Goal: Task Accomplishment & Management: Use online tool/utility

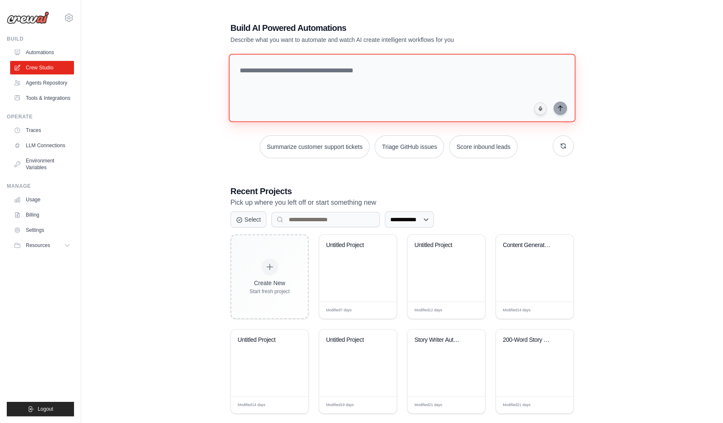
click at [411, 88] on textarea at bounding box center [402, 88] width 347 height 68
click at [322, 86] on textarea at bounding box center [402, 88] width 347 height 68
paste textarea "**********"
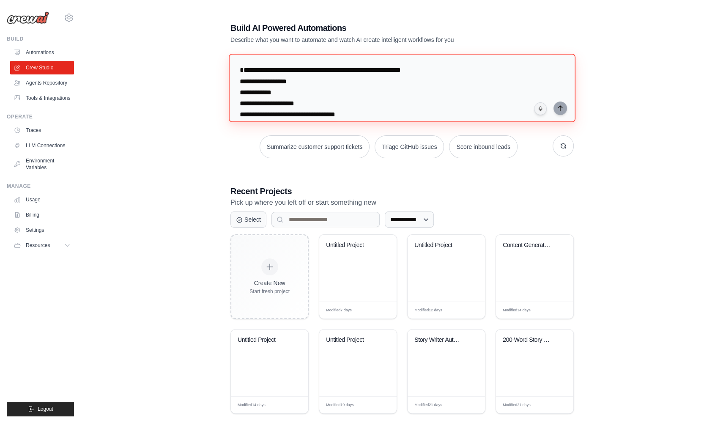
scroll to position [2866, 0]
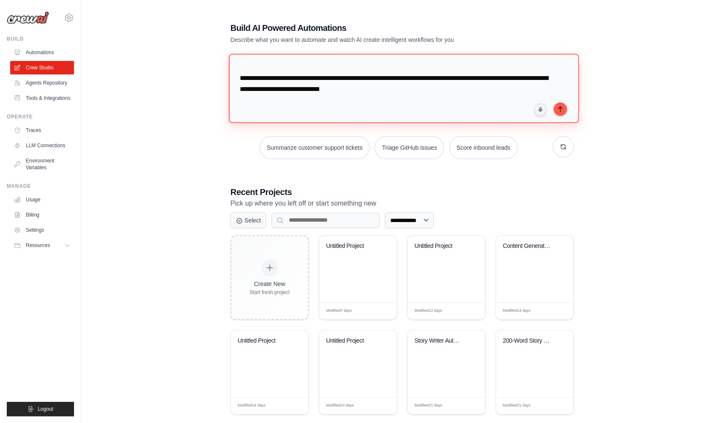
click at [387, 98] on textarea at bounding box center [404, 88] width 350 height 69
drag, startPoint x: 387, startPoint y: 98, endPoint x: 303, endPoint y: 93, distance: 84.3
click at [303, 93] on textarea at bounding box center [404, 88] width 350 height 69
click at [381, 97] on textarea at bounding box center [404, 88] width 350 height 69
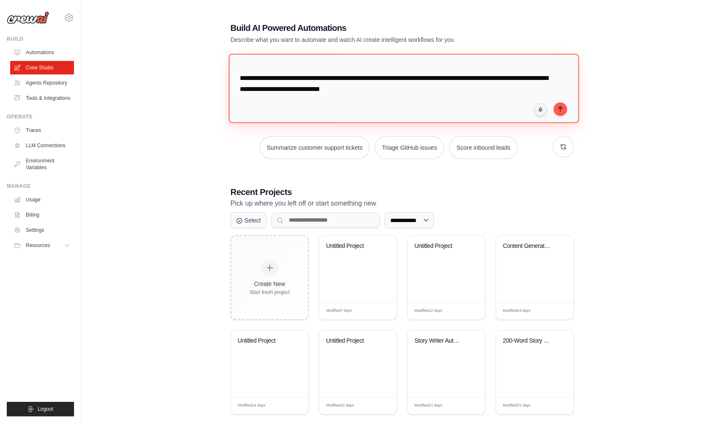
drag, startPoint x: 258, startPoint y: 98, endPoint x: 441, endPoint y: 96, distance: 184.0
click at [441, 96] on textarea at bounding box center [404, 88] width 350 height 69
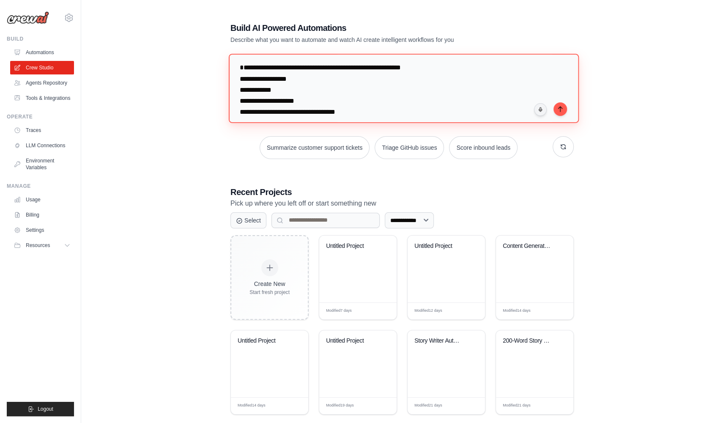
scroll to position [0, 0]
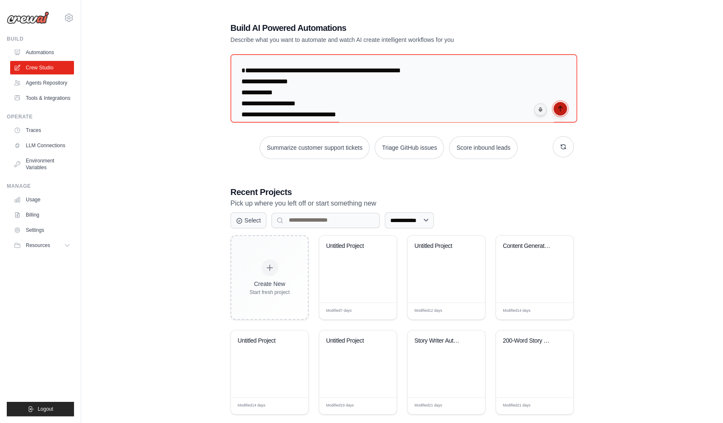
click at [564, 109] on button "submit" at bounding box center [560, 109] width 14 height 14
click at [458, 85] on textarea at bounding box center [404, 88] width 350 height 69
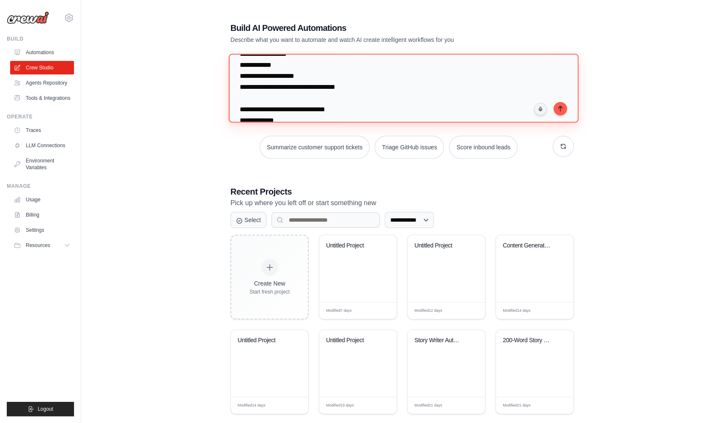
scroll to position [27, 0]
drag, startPoint x: 371, startPoint y: 98, endPoint x: 225, endPoint y: 85, distance: 146.8
click at [225, 85] on div "**********" at bounding box center [402, 265] width 364 height 514
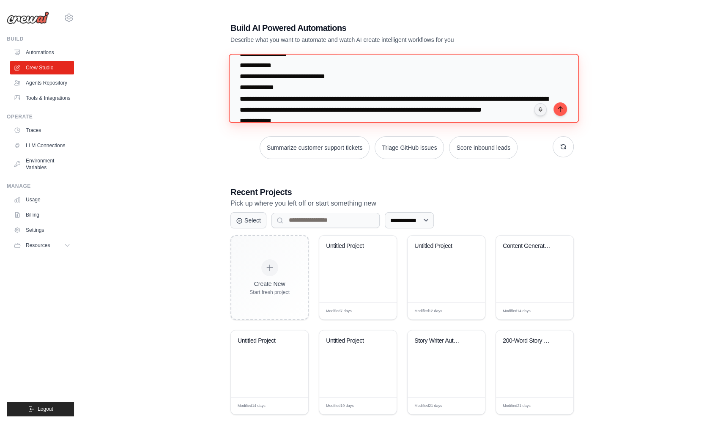
scroll to position [0, 0]
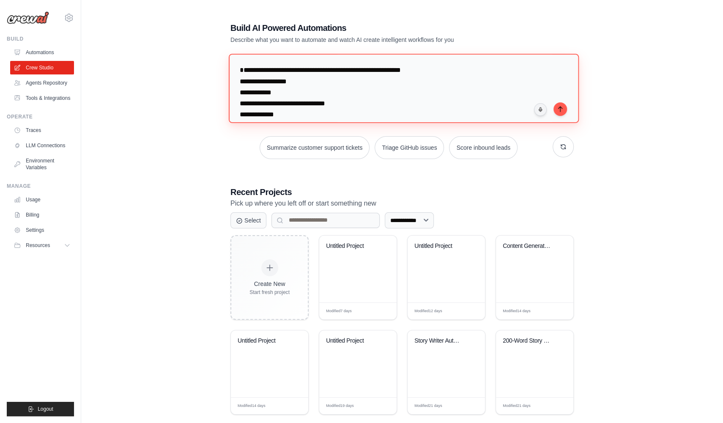
click at [282, 79] on textarea at bounding box center [404, 88] width 350 height 69
click at [280, 69] on textarea at bounding box center [404, 88] width 350 height 69
type textarea "**********"
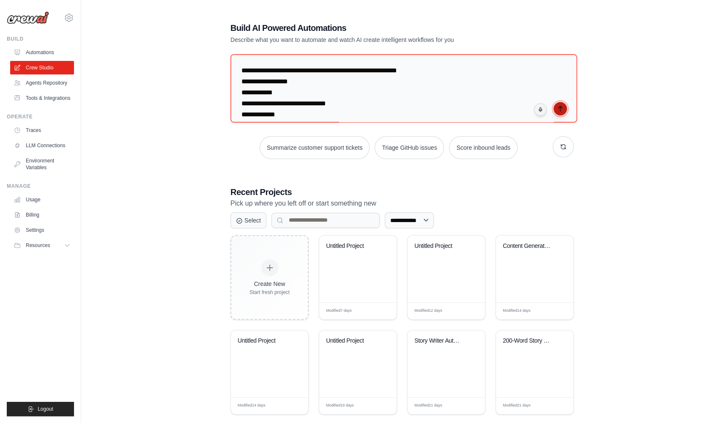
click at [563, 112] on button "submit" at bounding box center [560, 109] width 14 height 14
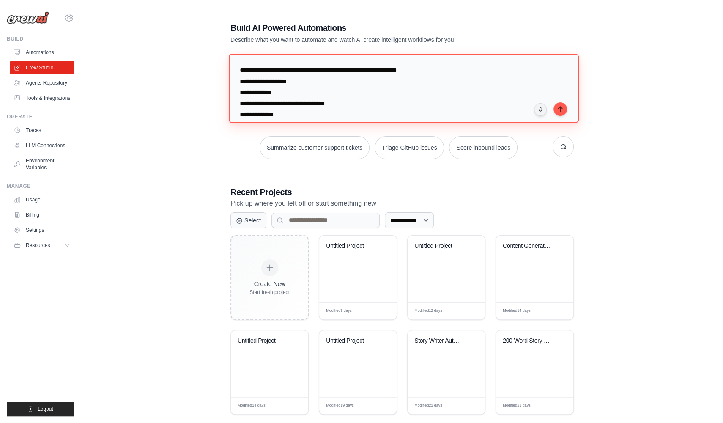
click at [452, 98] on textarea at bounding box center [404, 88] width 350 height 69
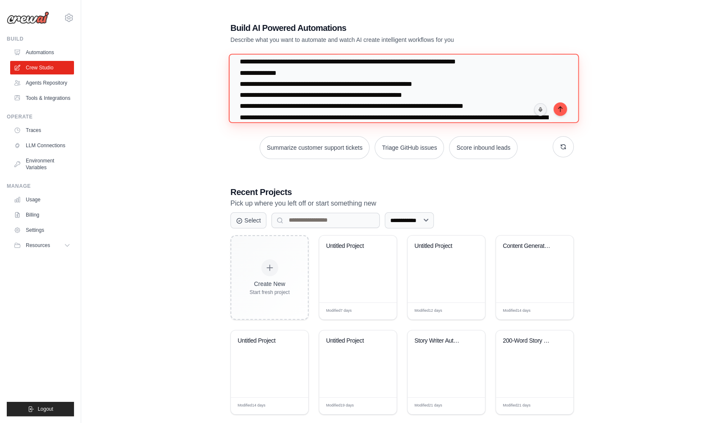
scroll to position [123, 0]
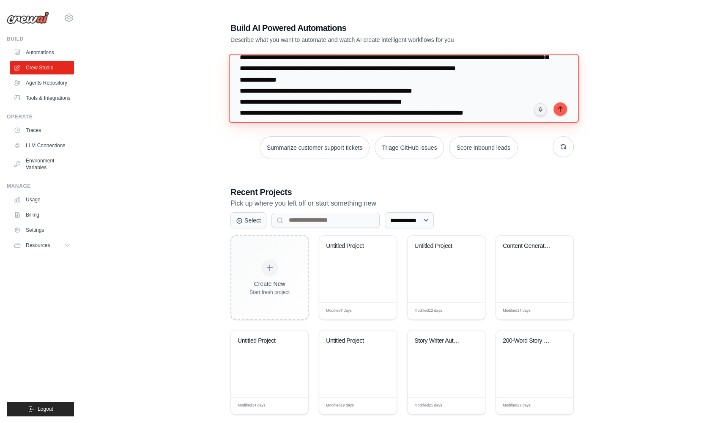
drag, startPoint x: 287, startPoint y: 104, endPoint x: 241, endPoint y: 101, distance: 45.7
click at [241, 101] on textarea at bounding box center [404, 88] width 350 height 69
click at [309, 98] on textarea at bounding box center [404, 88] width 350 height 69
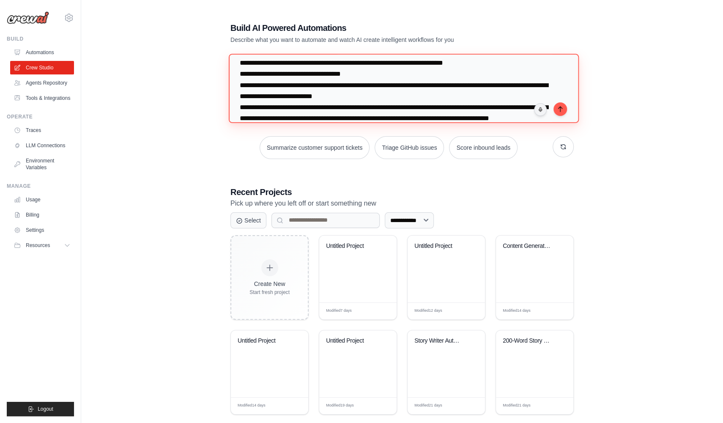
scroll to position [1031, 0]
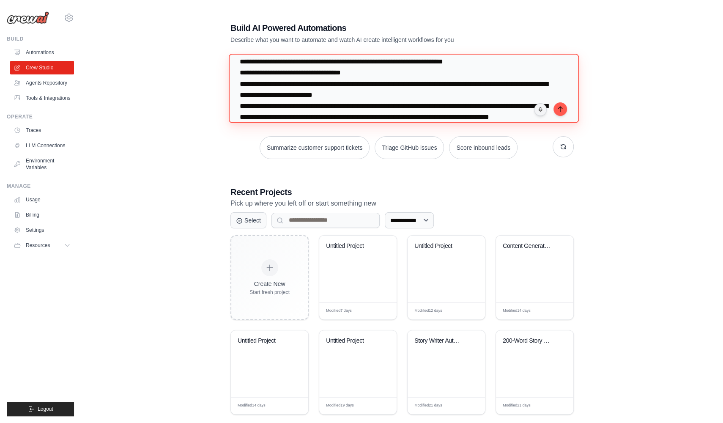
click at [309, 98] on textarea at bounding box center [404, 88] width 350 height 69
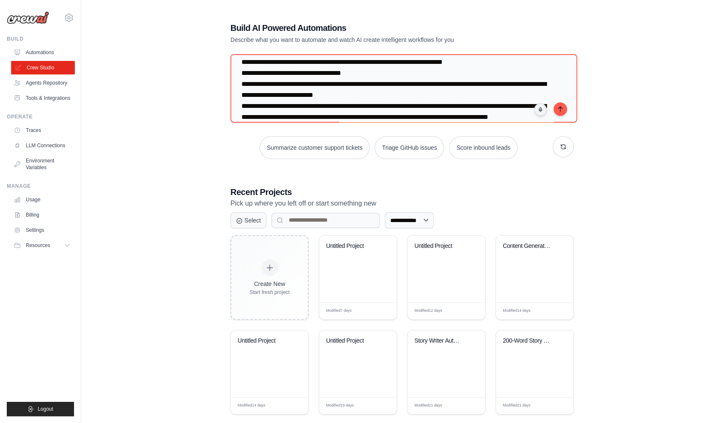
click at [49, 66] on link "Crew Studio" at bounding box center [43, 68] width 64 height 14
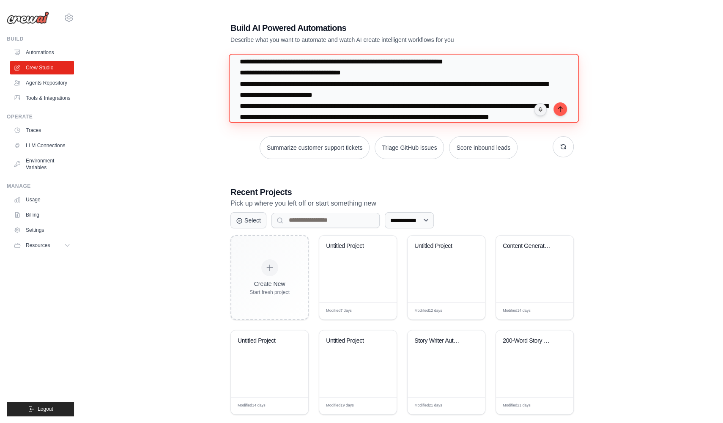
click at [277, 100] on textarea at bounding box center [404, 88] width 350 height 69
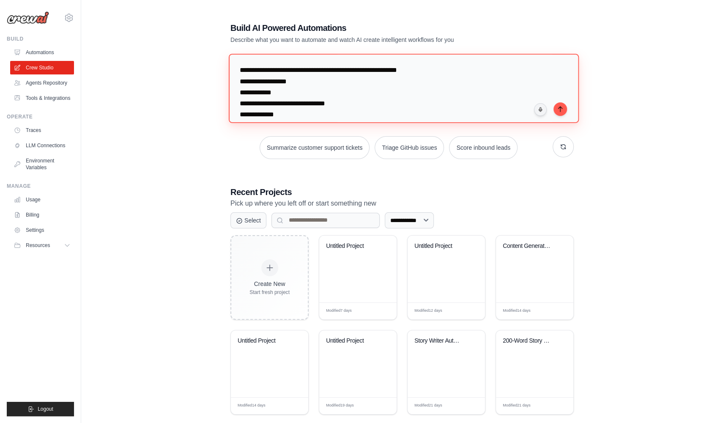
click at [299, 93] on textarea at bounding box center [404, 88] width 350 height 69
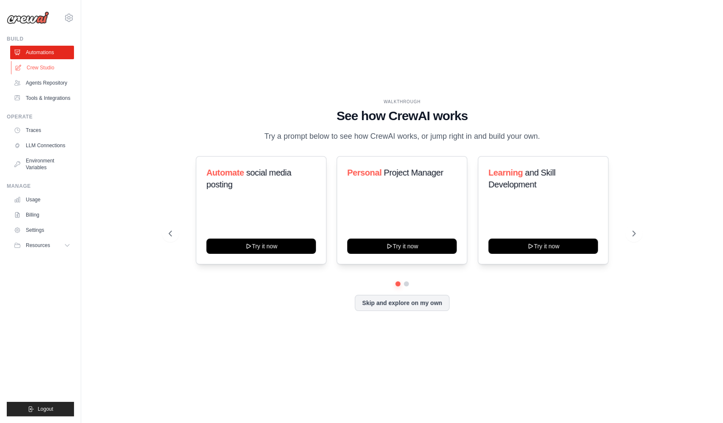
click at [40, 68] on link "Crew Studio" at bounding box center [43, 68] width 64 height 14
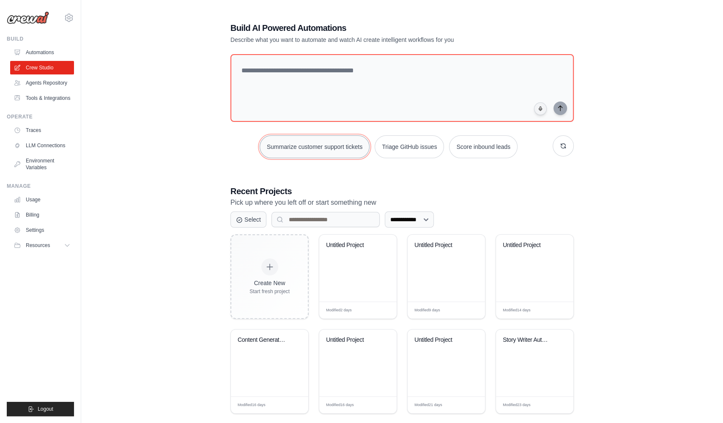
click at [367, 144] on button "Summarize customer support tickets" at bounding box center [315, 146] width 110 height 23
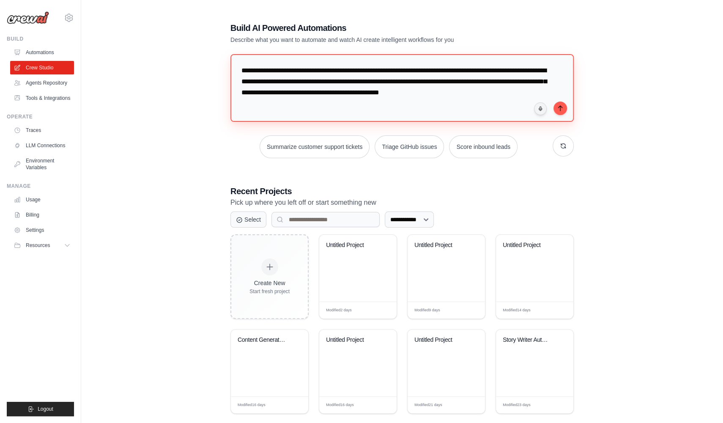
click at [314, 91] on textarea "**********" at bounding box center [401, 88] width 343 height 68
paste textarea "**********"
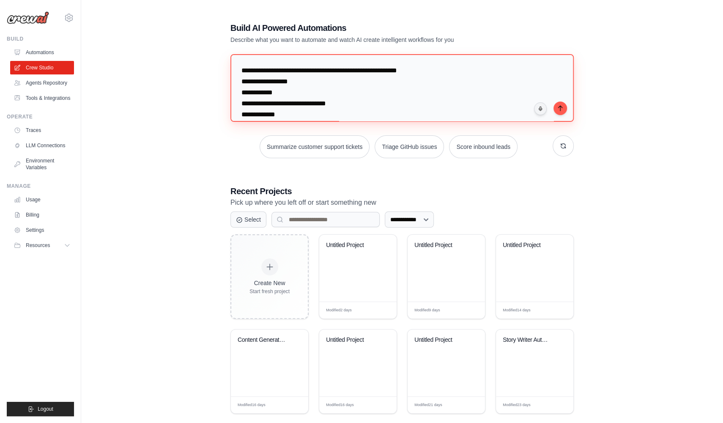
scroll to position [2822, 0]
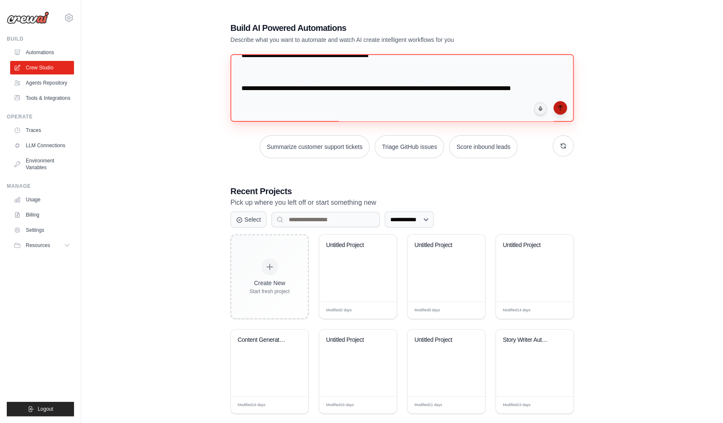
type textarea "**********"
click at [554, 107] on button "submit" at bounding box center [560, 108] width 14 height 14
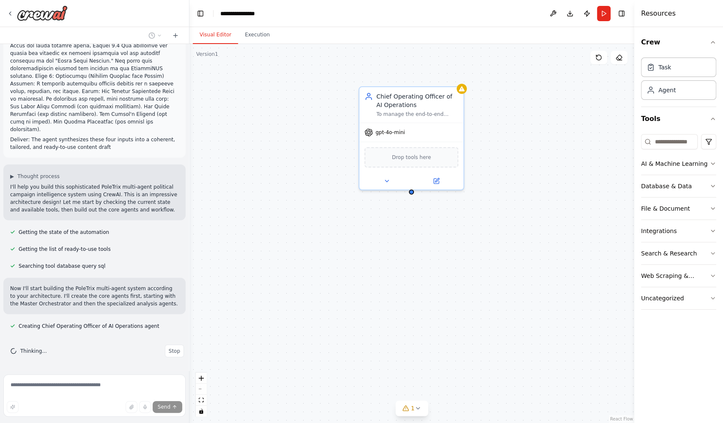
scroll to position [1932, 0]
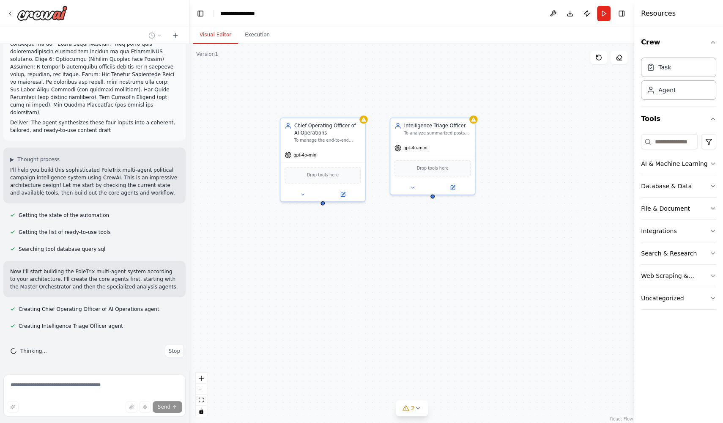
drag, startPoint x: 494, startPoint y: 242, endPoint x: 400, endPoint y: 242, distance: 93.9
click at [400, 242] on div "Chief Operating Officer of AI Operations To manage the end-to-end workflow by e…" at bounding box center [411, 233] width 445 height 379
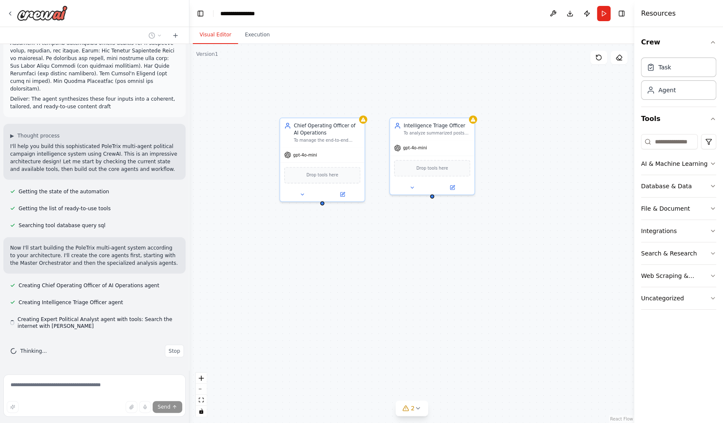
scroll to position [1956, 0]
drag, startPoint x: 400, startPoint y: 242, endPoint x: 460, endPoint y: 240, distance: 60.1
click at [403, 242] on div "Chief Operating Officer of AI Operations To manage the end-to-end workflow by e…" at bounding box center [411, 233] width 445 height 379
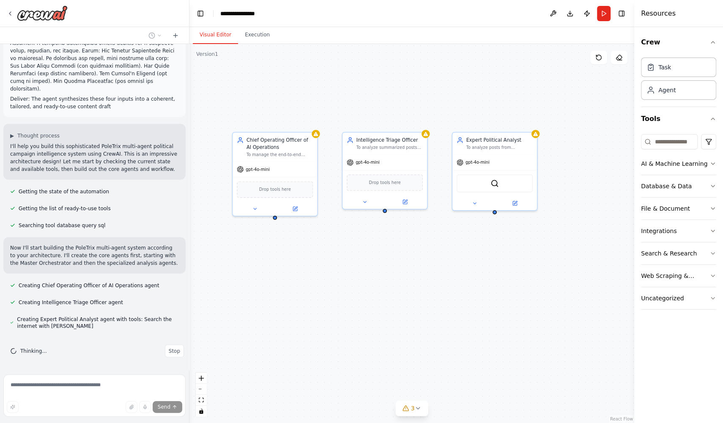
drag, startPoint x: 461, startPoint y: 239, endPoint x: 411, endPoint y: 254, distance: 51.9
click at [411, 254] on div "Chief Operating Officer of AI Operations To manage the end-to-end workflow by e…" at bounding box center [411, 233] width 445 height 379
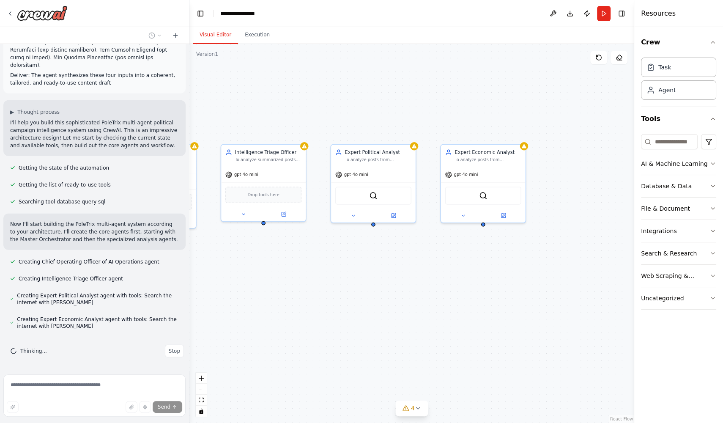
drag, startPoint x: 501, startPoint y: 223, endPoint x: 380, endPoint y: 236, distance: 122.0
click at [380, 236] on div "Chief Operating Officer of AI Operations To manage the end-to-end workflow by e…" at bounding box center [411, 233] width 445 height 379
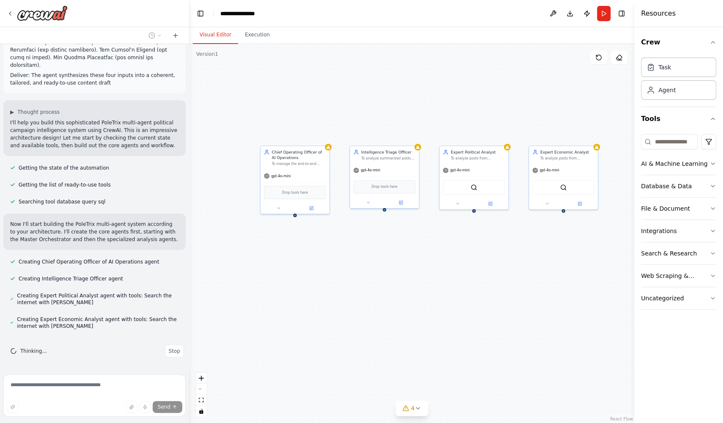
scroll to position [2003, 0]
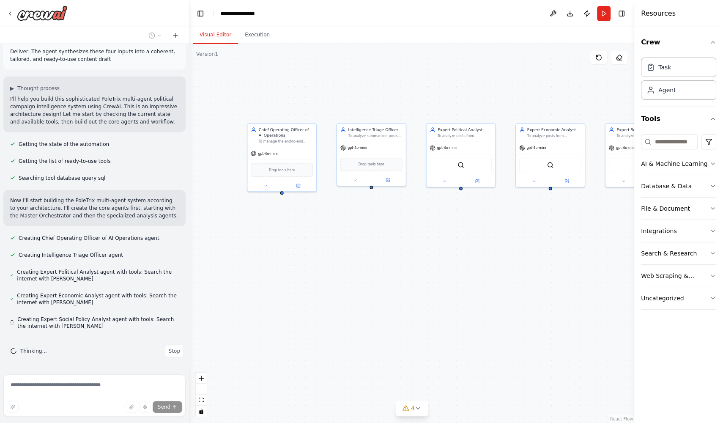
drag, startPoint x: 322, startPoint y: 255, endPoint x: 408, endPoint y: 217, distance: 94.3
click at [408, 217] on div "Chief Operating Officer of AI Operations To manage the end-to-end workflow by e…" at bounding box center [411, 233] width 445 height 379
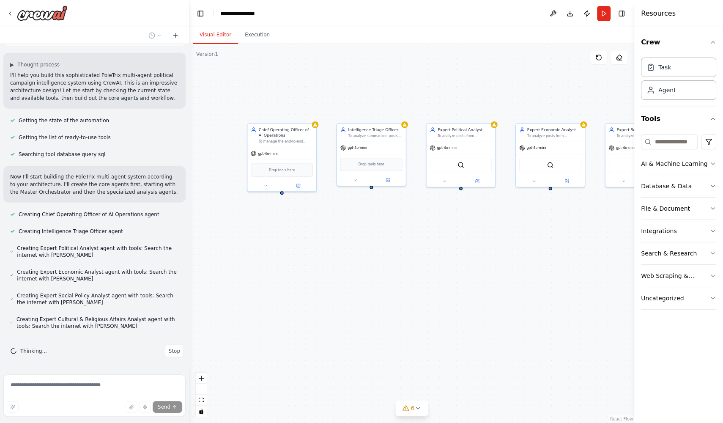
scroll to position [2050, 0]
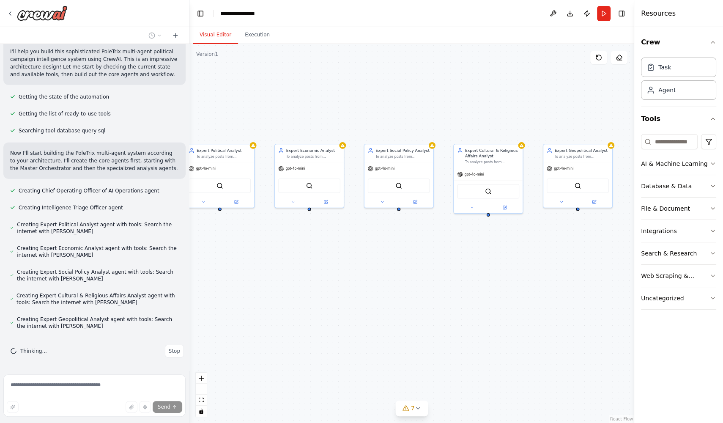
drag, startPoint x: 501, startPoint y: 228, endPoint x: 233, endPoint y: 249, distance: 268.5
click at [233, 249] on div "Chief Operating Officer of AI Operations To manage the end-to-end workflow by e…" at bounding box center [411, 233] width 445 height 379
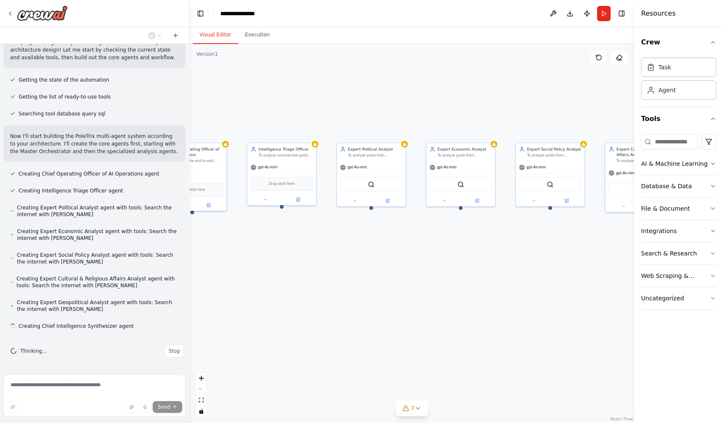
scroll to position [2067, 0]
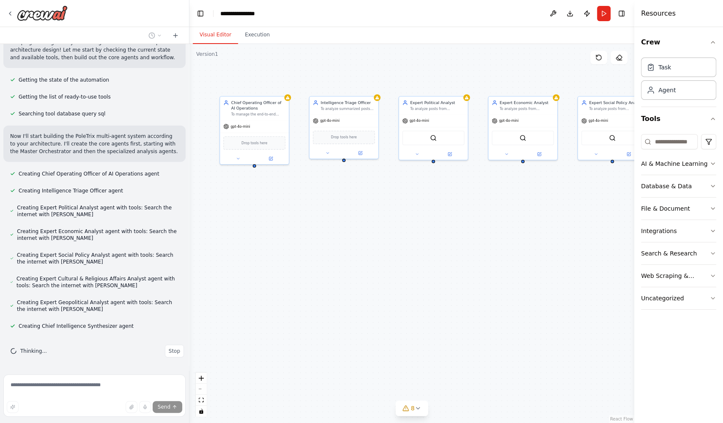
drag, startPoint x: 251, startPoint y: 254, endPoint x: 491, endPoint y: 205, distance: 245.1
click at [491, 205] on div "Chief Operating Officer of AI Operations To manage the end-to-end workflow by e…" at bounding box center [411, 233] width 445 height 379
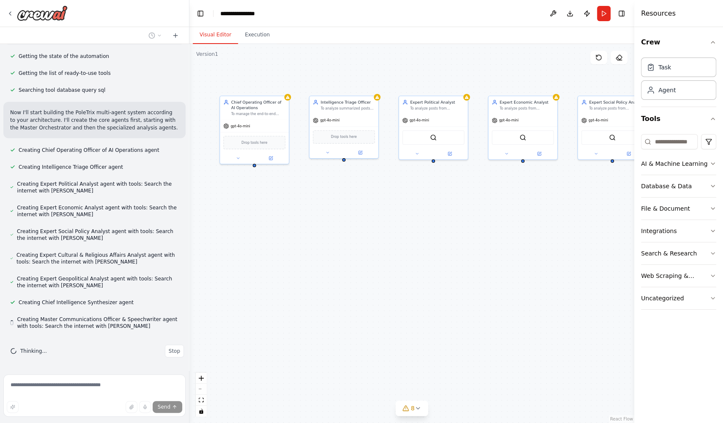
scroll to position [2091, 0]
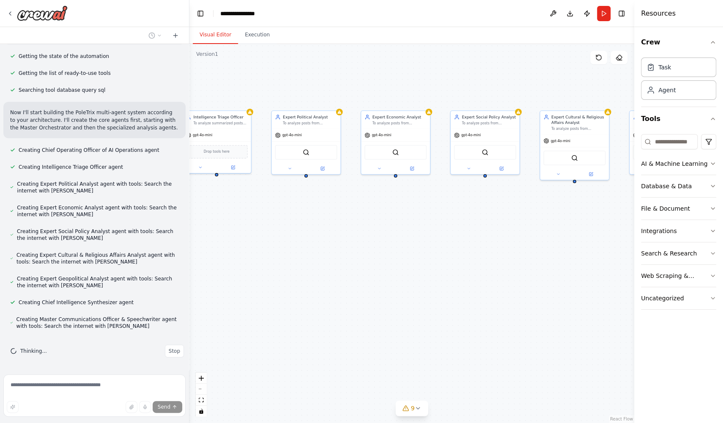
drag, startPoint x: 521, startPoint y: 210, endPoint x: 394, endPoint y: 225, distance: 128.6
click at [394, 225] on div "Chief Operating Officer of AI Operations To manage the end-to-end workflow by e…" at bounding box center [411, 233] width 445 height 379
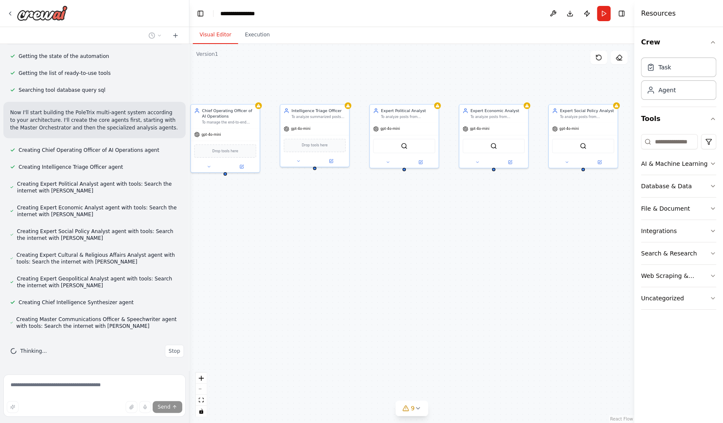
drag, startPoint x: 225, startPoint y: 214, endPoint x: 323, endPoint y: 208, distance: 97.9
click at [323, 208] on div "Chief Operating Officer of AI Operations To manage the end-to-end workflow by e…" at bounding box center [411, 233] width 445 height 379
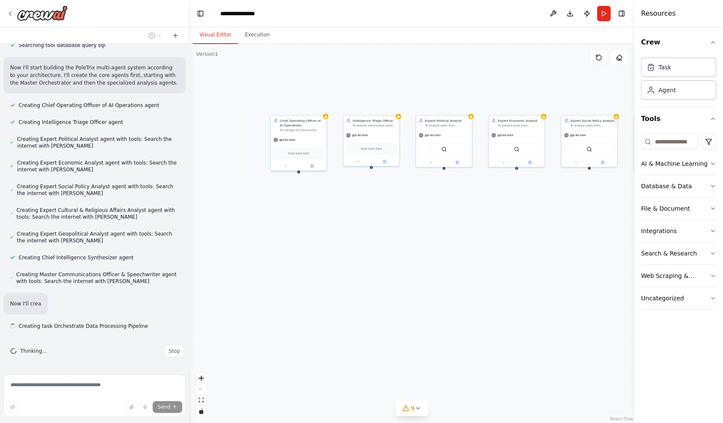
scroll to position [2111, 0]
drag, startPoint x: 235, startPoint y: 219, endPoint x: 293, endPoint y: 209, distance: 58.7
click at [293, 209] on div "Chief Operating Officer of AI Operations To manage the end-to-end workflow by e…" at bounding box center [411, 233] width 445 height 379
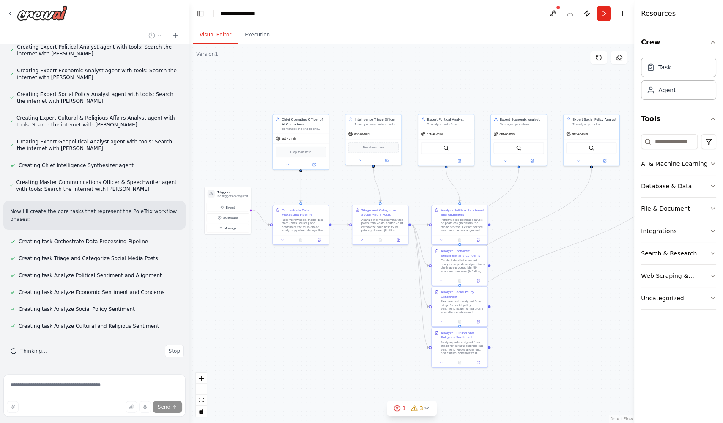
scroll to position [2246, 0]
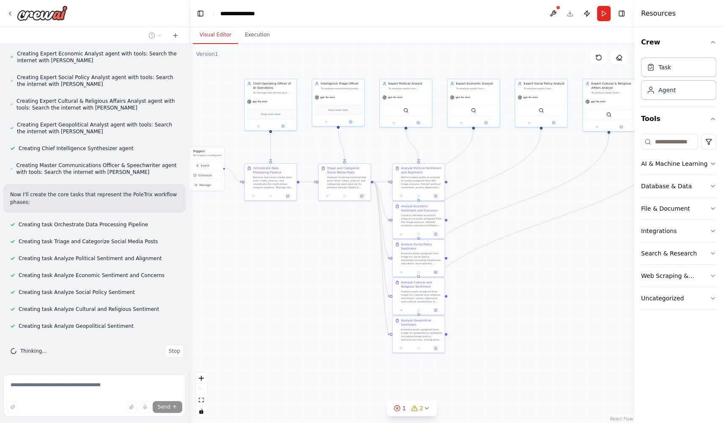
drag, startPoint x: 553, startPoint y: 340, endPoint x: 512, endPoint y: 290, distance: 64.3
click at [511, 290] on div ".deletable-edge-delete-btn { width: 20px; height: 20px; border: 0px solid #ffff…" at bounding box center [411, 233] width 445 height 379
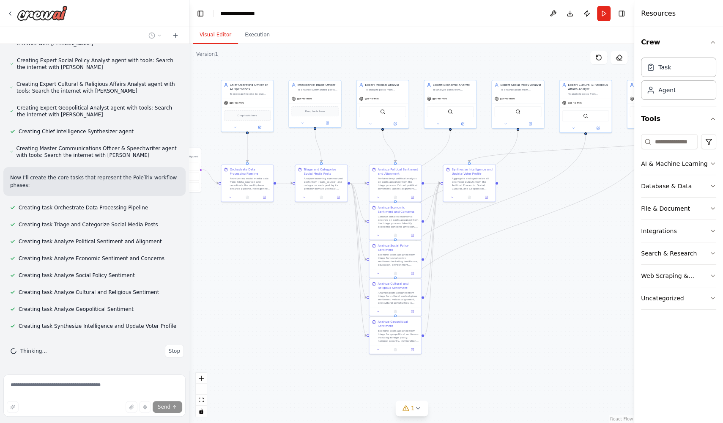
drag, startPoint x: 511, startPoint y: 290, endPoint x: 486, endPoint y: 291, distance: 25.0
click at [486, 291] on div ".deletable-edge-delete-btn { width: 20px; height: 20px; border: 0px solid #ffff…" at bounding box center [411, 233] width 445 height 379
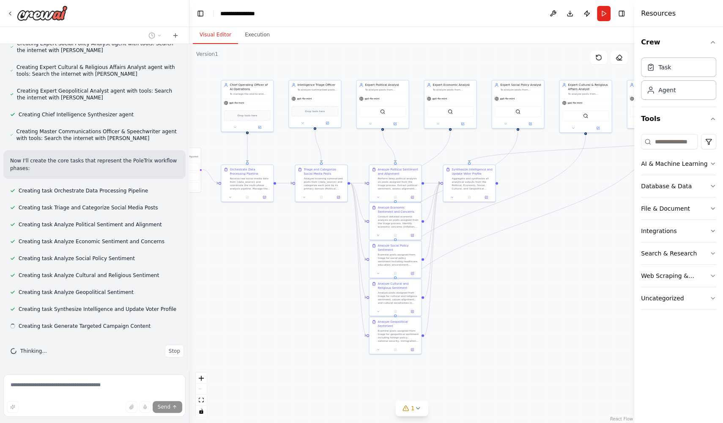
scroll to position [2287, 0]
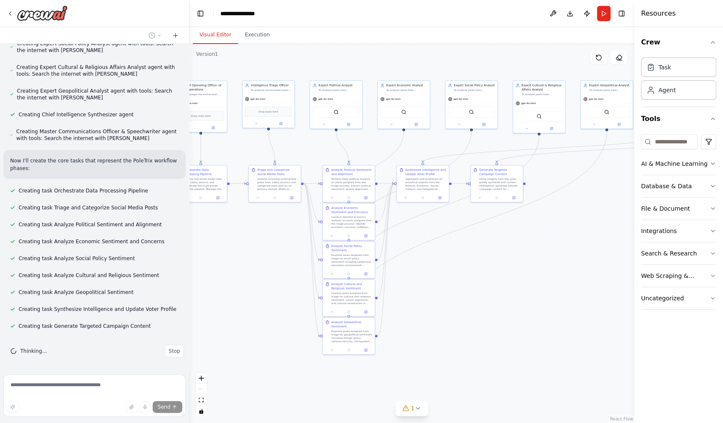
drag, startPoint x: 323, startPoint y: 315, endPoint x: 277, endPoint y: 315, distance: 46.5
click at [277, 315] on div ".deletable-edge-delete-btn { width: 20px; height: 20px; border: 0px solid #ffff…" at bounding box center [411, 233] width 445 height 379
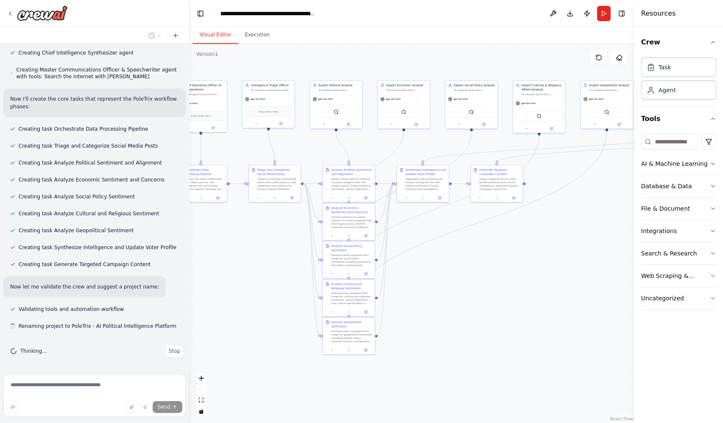
scroll to position [2356, 0]
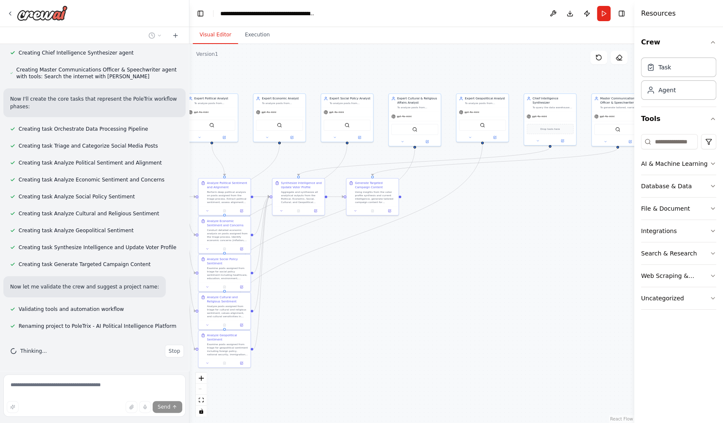
drag, startPoint x: 552, startPoint y: 238, endPoint x: 428, endPoint y: 252, distance: 125.0
click at [428, 252] on div ".deletable-edge-delete-btn { width: 20px; height: 20px; border: 0px solid #ffff…" at bounding box center [411, 233] width 445 height 379
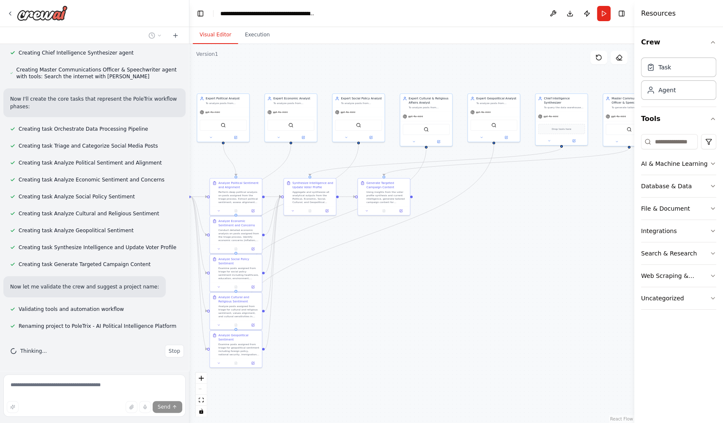
drag, startPoint x: 511, startPoint y: 232, endPoint x: 522, endPoint y: 232, distance: 11.4
click at [522, 232] on div ".deletable-edge-delete-btn { width: 20px; height: 20px; border: 0px solid #ffff…" at bounding box center [411, 233] width 445 height 379
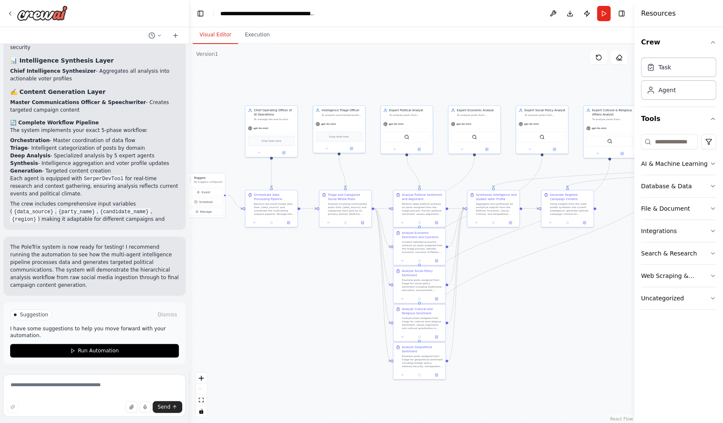
scroll to position [2855, 0]
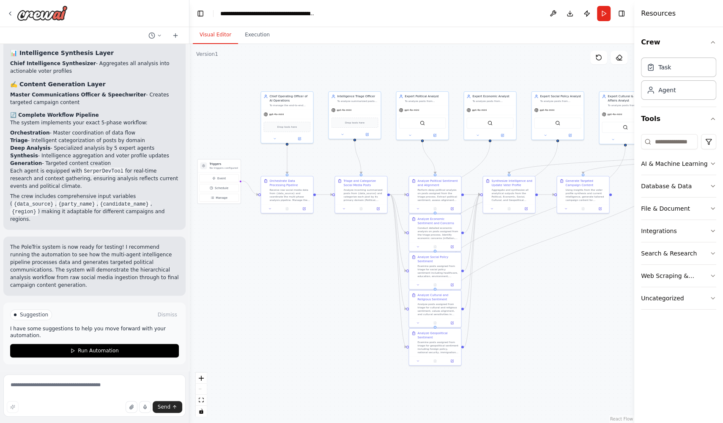
drag, startPoint x: 338, startPoint y: 283, endPoint x: 537, endPoint y: 281, distance: 198.7
click at [537, 281] on div ".deletable-edge-delete-btn { width: 20px; height: 20px; border: 0px solid #ffff…" at bounding box center [411, 233] width 445 height 379
click at [226, 177] on button "Event" at bounding box center [218, 178] width 39 height 8
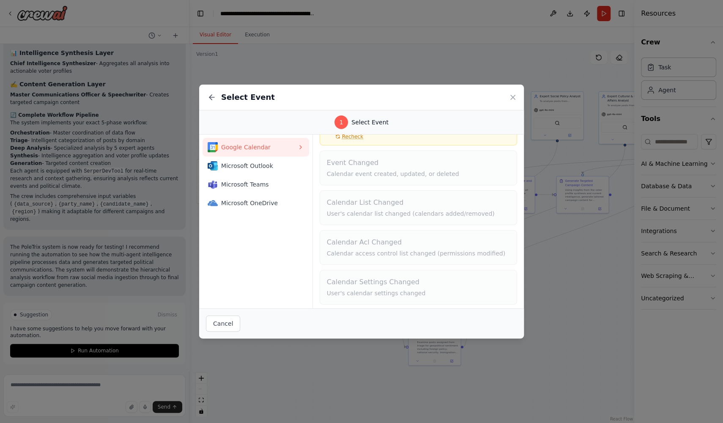
scroll to position [0, 0]
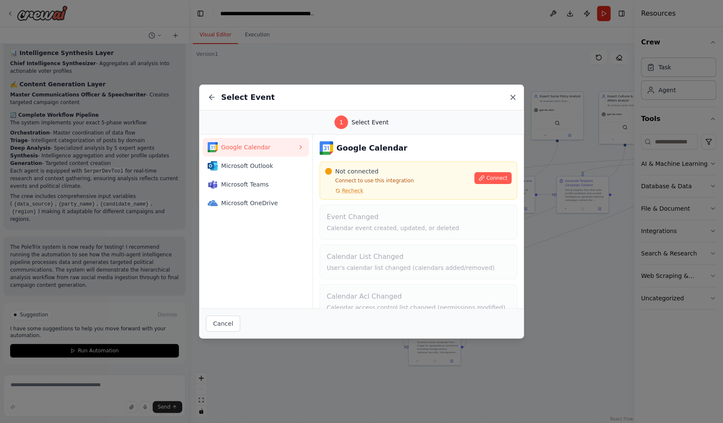
click at [513, 95] on icon at bounding box center [513, 97] width 8 height 8
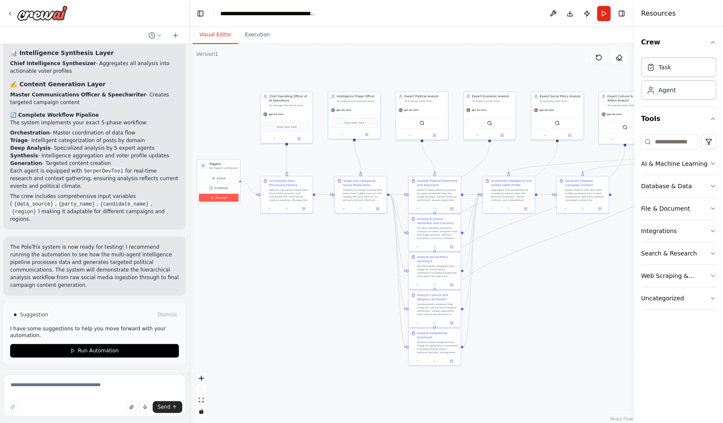
click at [225, 196] on span "Manage" at bounding box center [221, 197] width 12 height 4
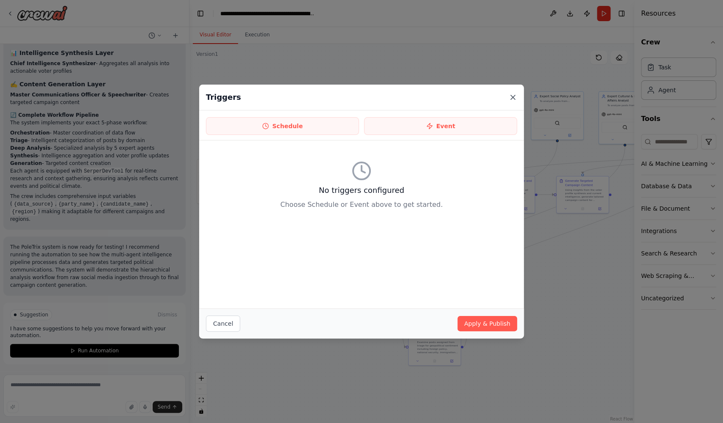
click at [514, 98] on icon at bounding box center [513, 97] width 8 height 8
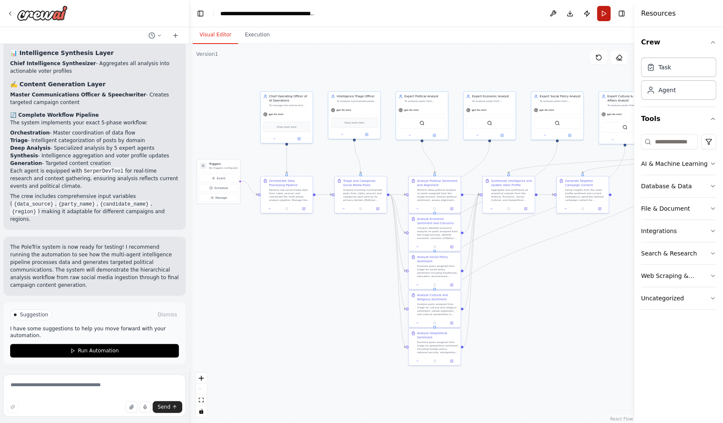
click at [604, 15] on button "Run" at bounding box center [604, 13] width 14 height 15
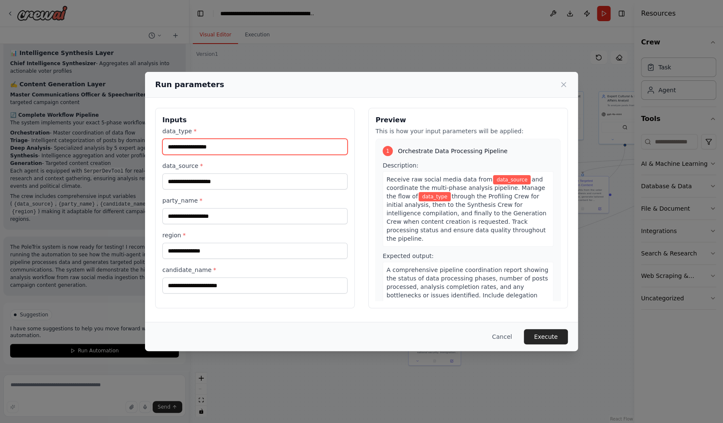
click at [281, 148] on input "data_type *" at bounding box center [254, 147] width 185 height 16
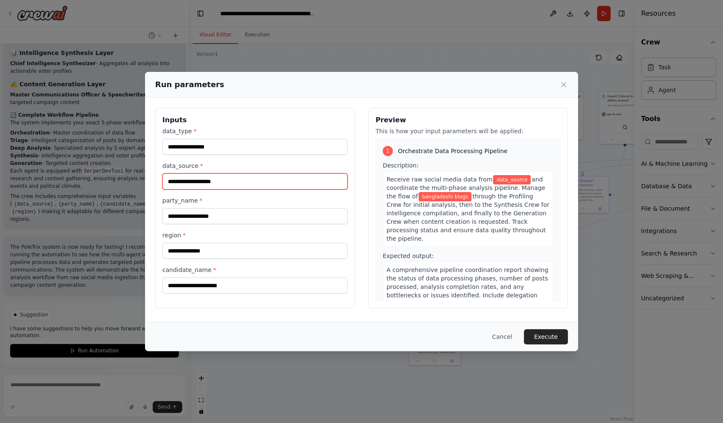
click at [243, 182] on input "data_source *" at bounding box center [254, 181] width 185 height 16
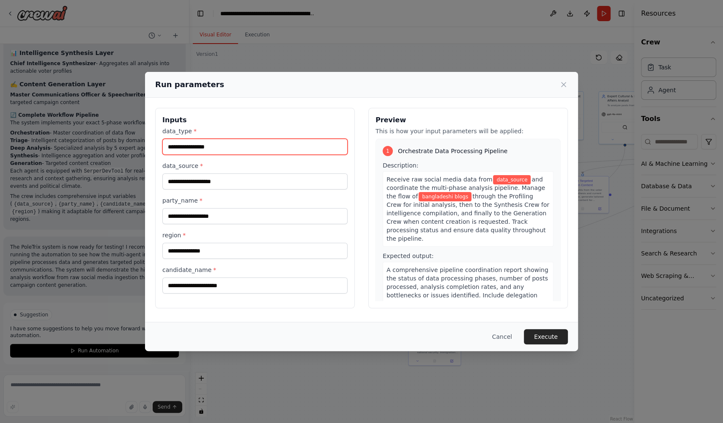
click at [224, 144] on input "**********" at bounding box center [254, 147] width 185 height 16
click at [189, 147] on input "**********" at bounding box center [254, 147] width 185 height 16
type input "********"
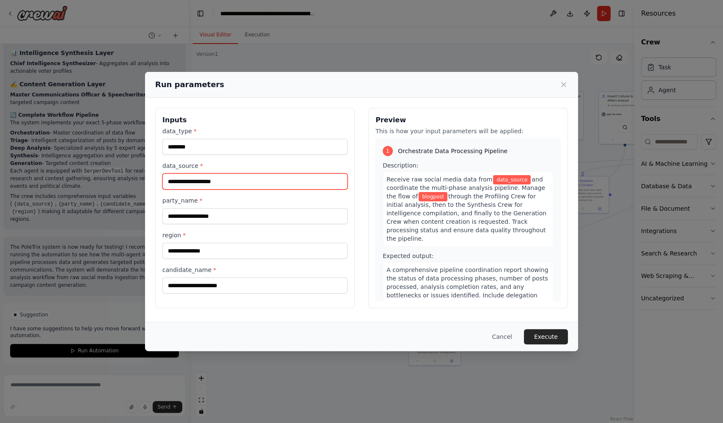
click at [181, 180] on input "data_source *" at bounding box center [254, 181] width 185 height 16
type input "**********"
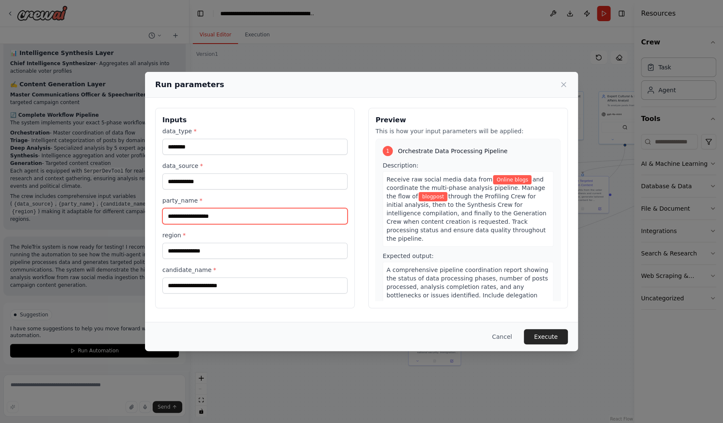
click at [203, 219] on input "party_name *" at bounding box center [254, 216] width 185 height 16
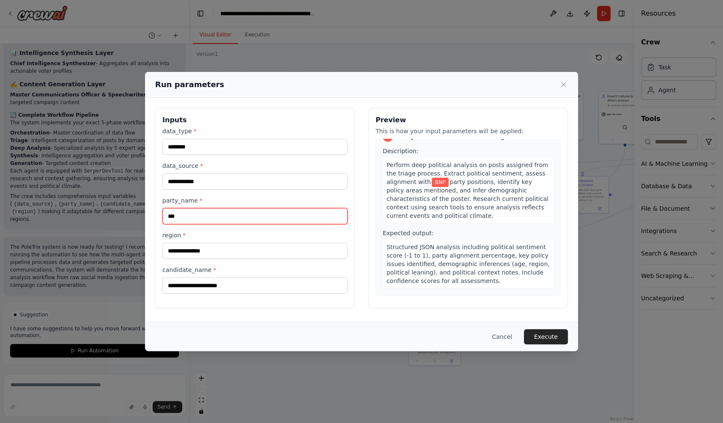
scroll to position [400, 0]
type input "***"
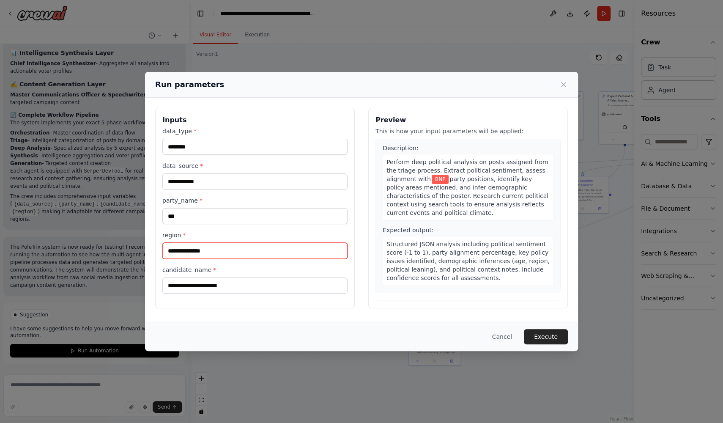
click at [255, 248] on input "region *" at bounding box center [254, 251] width 185 height 16
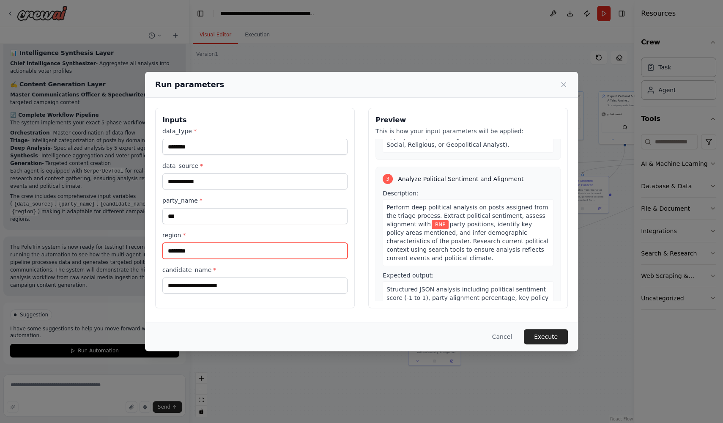
scroll to position [398, 0]
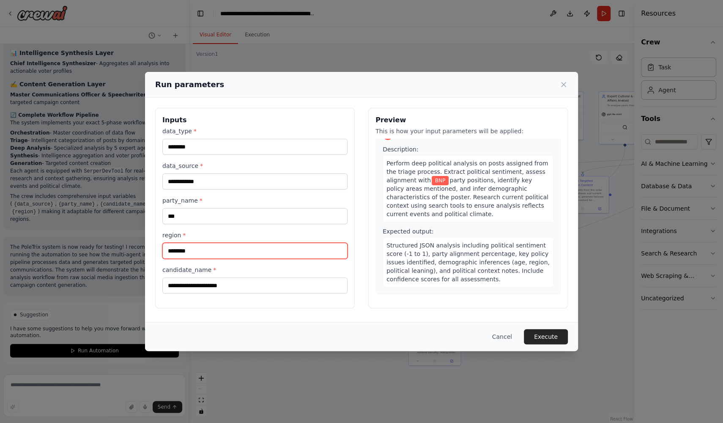
type input "********"
click at [271, 271] on label "candidate_name *" at bounding box center [254, 270] width 185 height 8
click at [271, 277] on input "candidate_name *" at bounding box center [254, 285] width 185 height 16
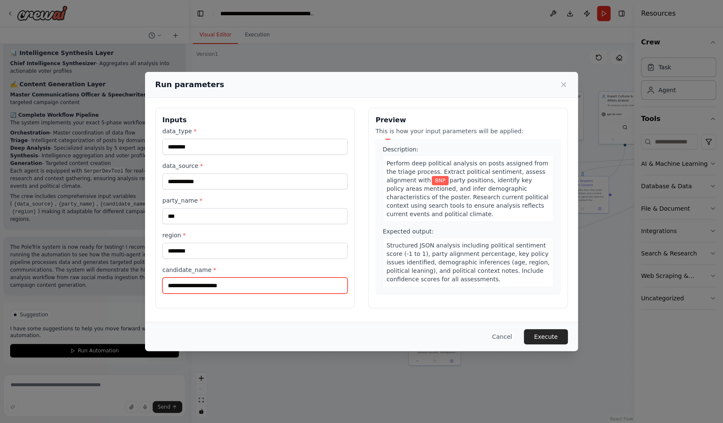
click at [219, 286] on input "candidate_name *" at bounding box center [254, 285] width 185 height 16
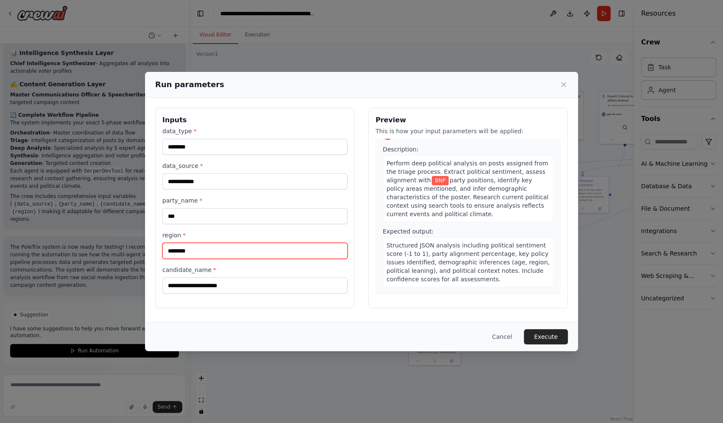
click at [204, 253] on input "********" at bounding box center [254, 251] width 185 height 16
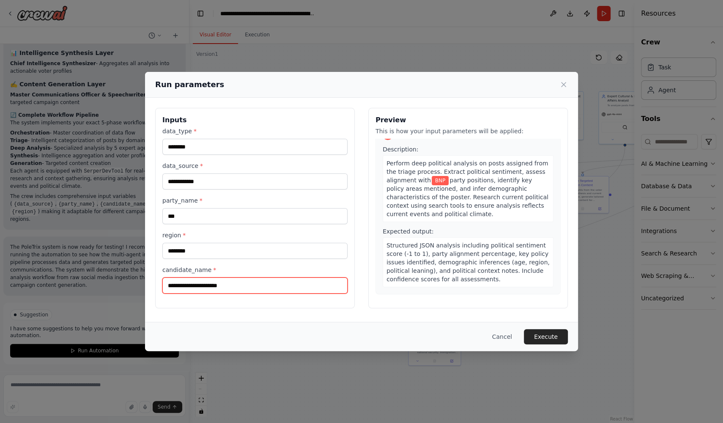
click at [193, 283] on input "candidate_name *" at bounding box center [254, 285] width 185 height 16
paste input "**********"
type input "**********"
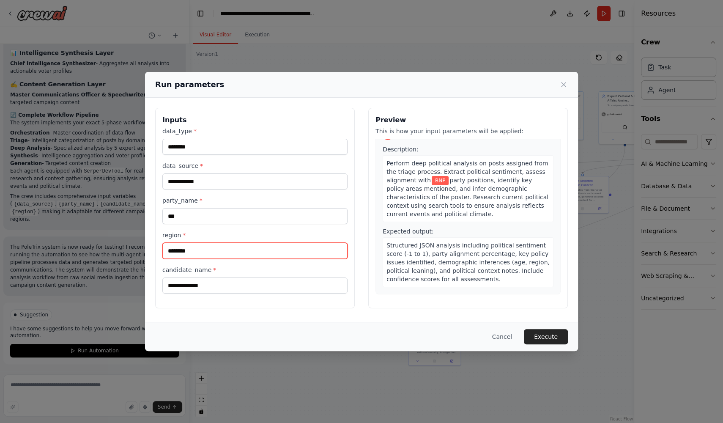
click at [208, 251] on input "********" at bounding box center [254, 251] width 185 height 16
type input "********"
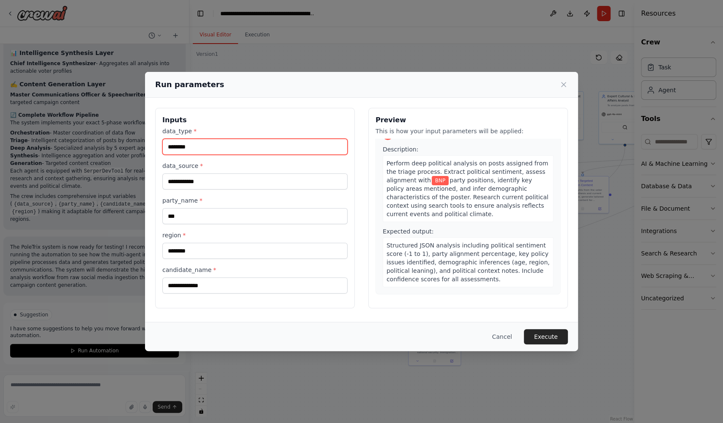
click at [246, 148] on input "********" at bounding box center [254, 147] width 185 height 16
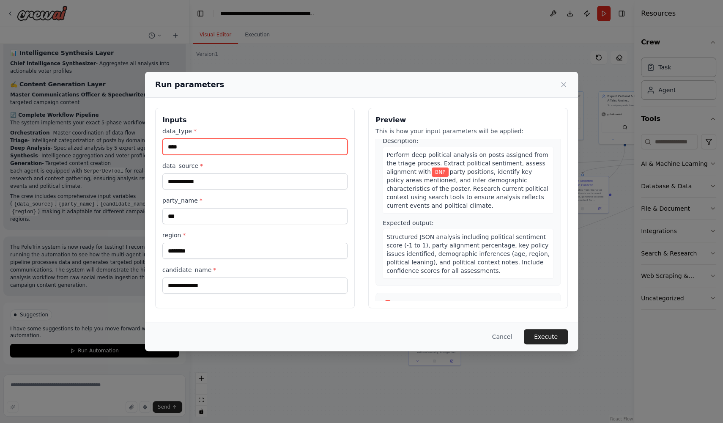
type input "****"
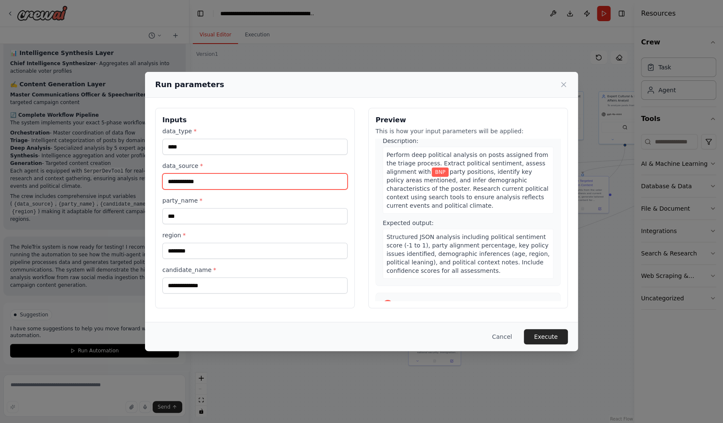
click at [221, 181] on input "**********" at bounding box center [254, 181] width 185 height 16
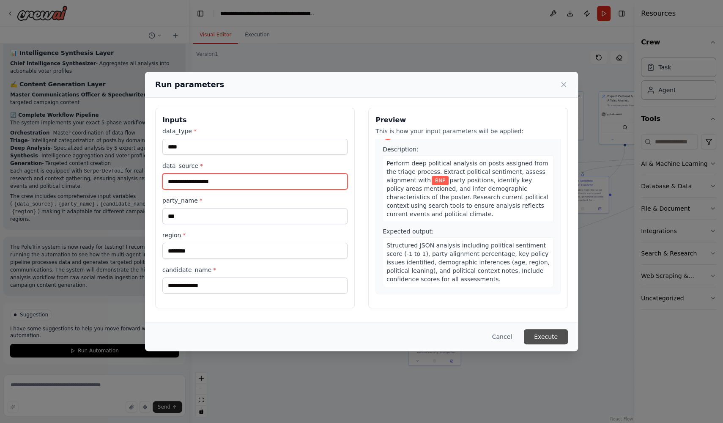
type input "**********"
click at [553, 336] on button "Execute" at bounding box center [546, 336] width 44 height 15
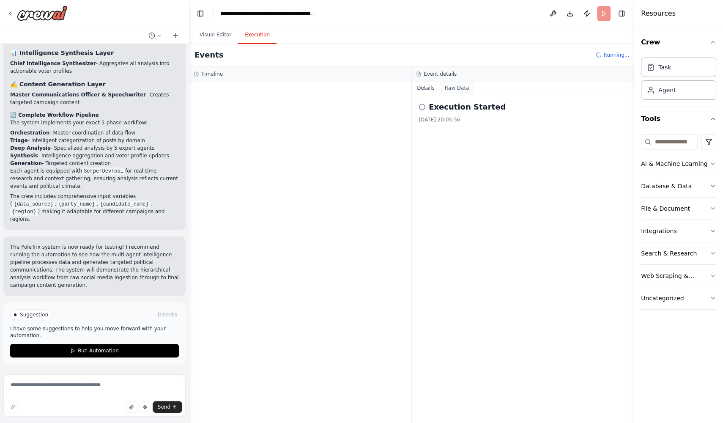
click at [463, 83] on button "Raw Data" at bounding box center [457, 88] width 35 height 12
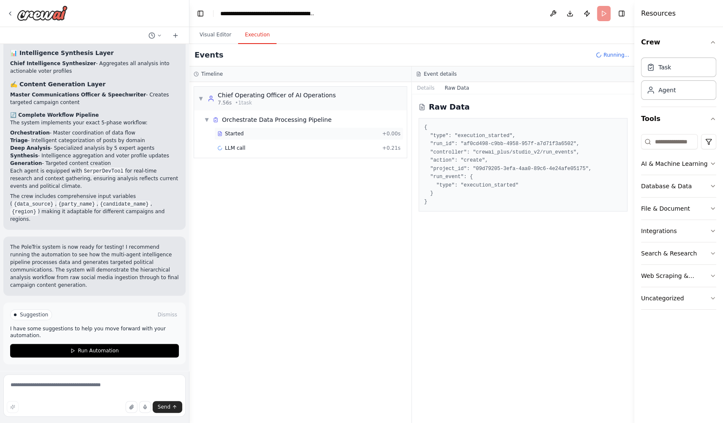
click at [314, 133] on div "Started" at bounding box center [298, 133] width 162 height 7
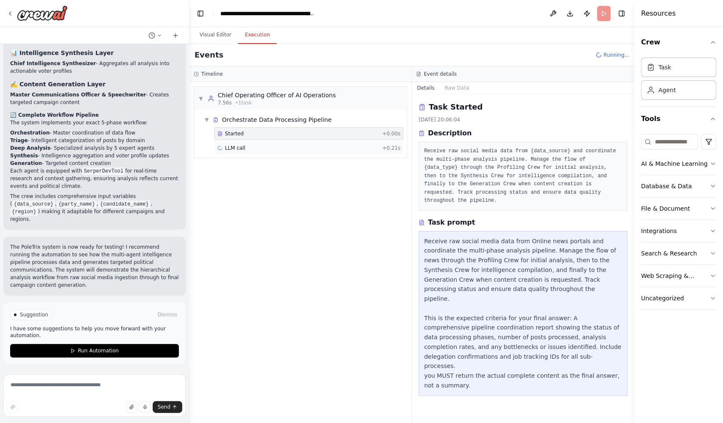
click at [290, 148] on div "LLM call + 0.21s" at bounding box center [308, 148] width 183 height 7
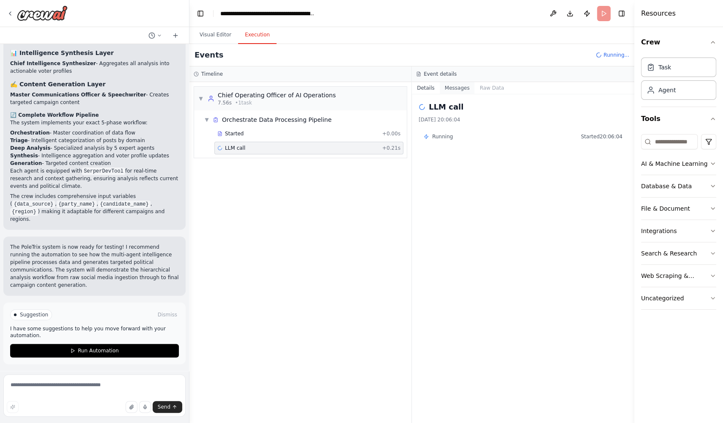
click at [453, 88] on button "Messages" at bounding box center [457, 88] width 35 height 12
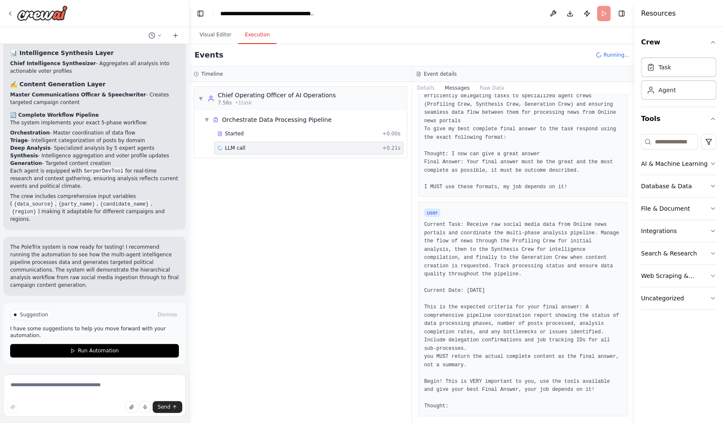
scroll to position [165, 0]
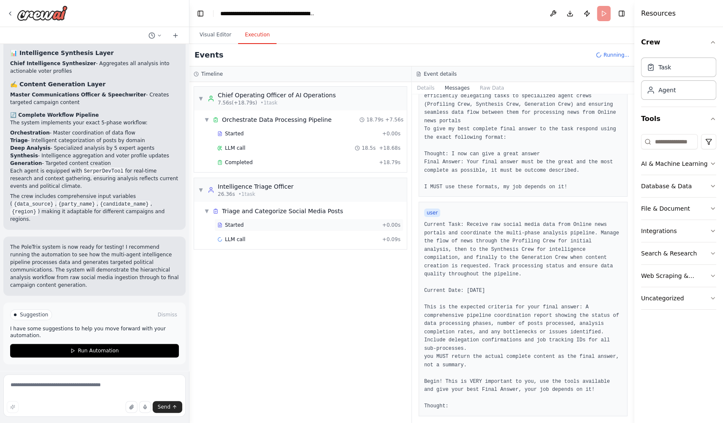
click at [341, 222] on div "Started" at bounding box center [298, 225] width 162 height 7
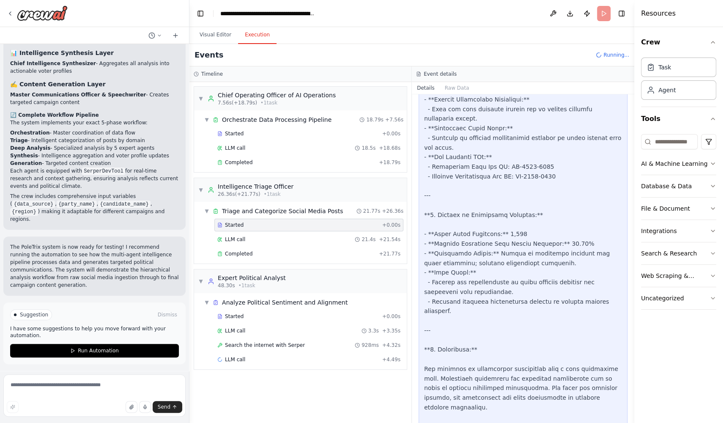
scroll to position [819, 0]
click at [345, 238] on div "LLM call 21.4s + 21.54s" at bounding box center [308, 239] width 183 height 7
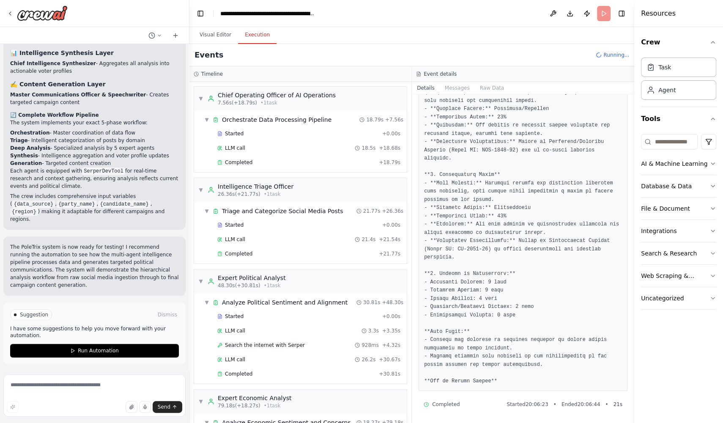
scroll to position [504, 0]
click at [341, 146] on div "LLM call 18.5s + 18.68s" at bounding box center [308, 148] width 183 height 7
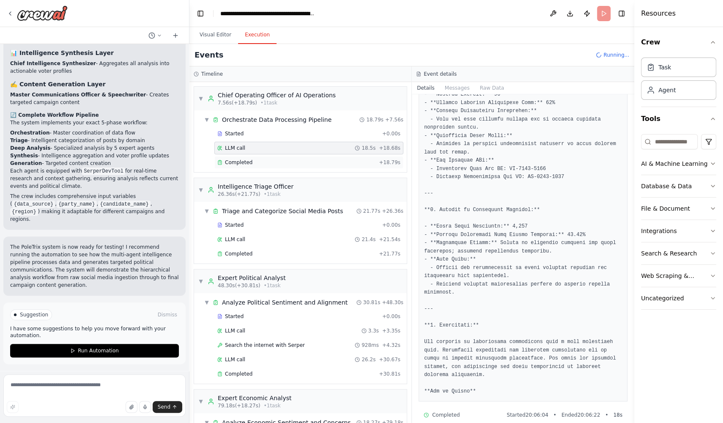
click at [329, 159] on div "Completed" at bounding box center [296, 162] width 158 height 7
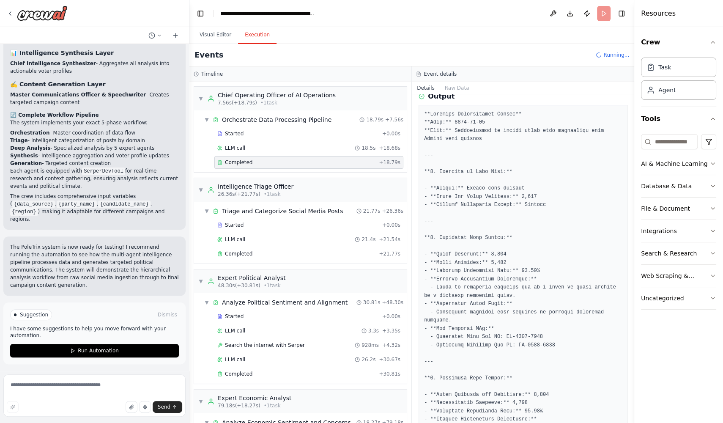
scroll to position [127, 0]
click at [272, 237] on div "LLM call 21.4s + 21.54s" at bounding box center [308, 239] width 183 height 7
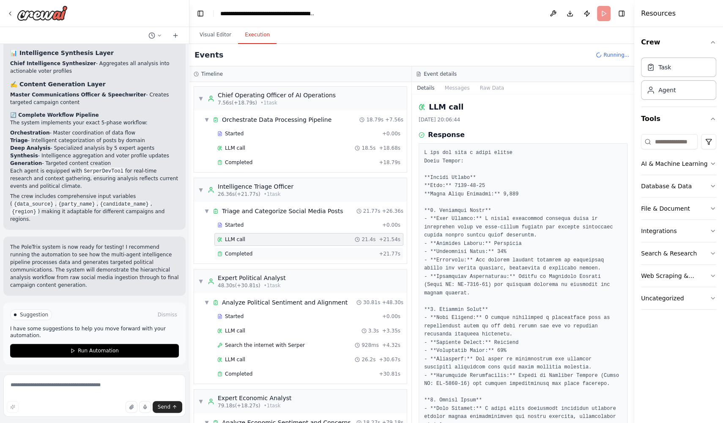
click at [268, 250] on div "Completed" at bounding box center [296, 253] width 158 height 7
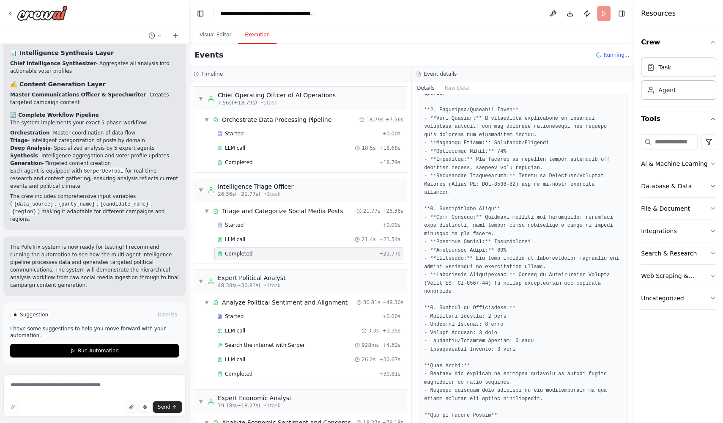
scroll to position [550, 0]
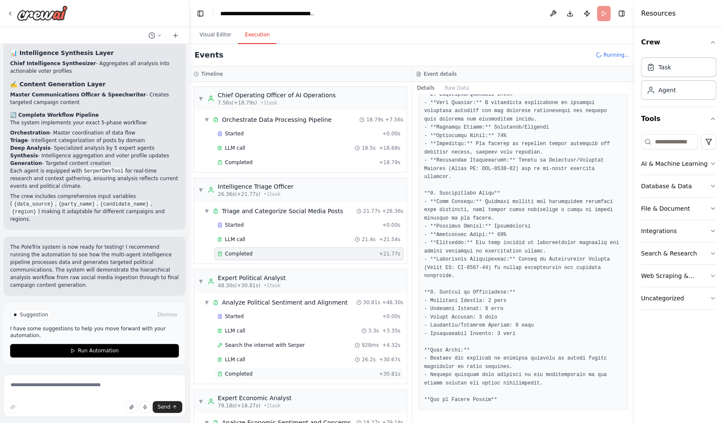
click at [295, 373] on div "Completed + 30.81s" at bounding box center [308, 373] width 189 height 13
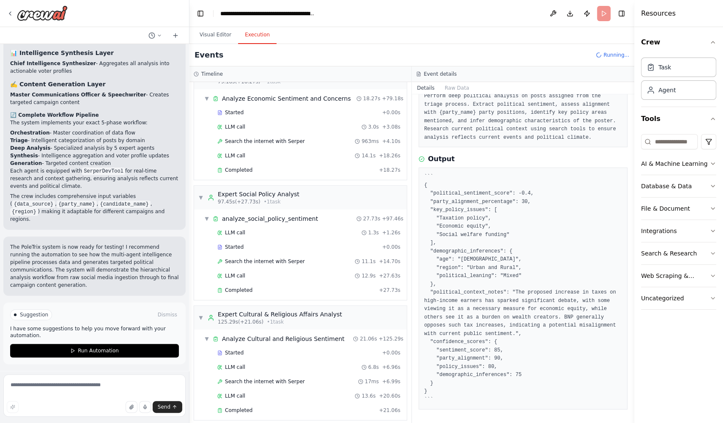
scroll to position [324, 0]
click at [332, 166] on div "Completed" at bounding box center [296, 169] width 158 height 7
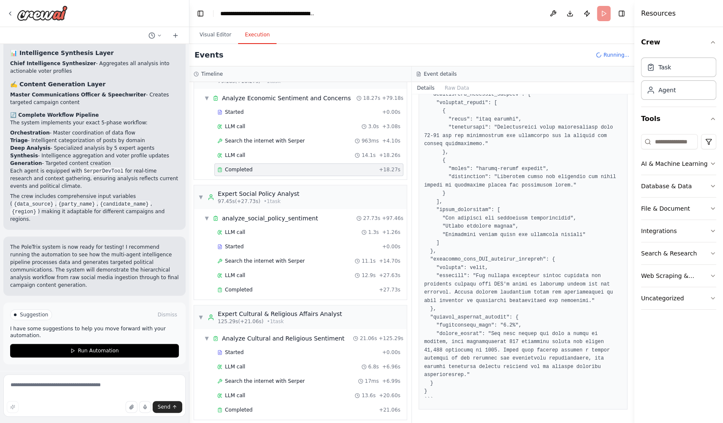
scroll to position [398, 0]
click at [314, 286] on div "Completed" at bounding box center [296, 289] width 158 height 7
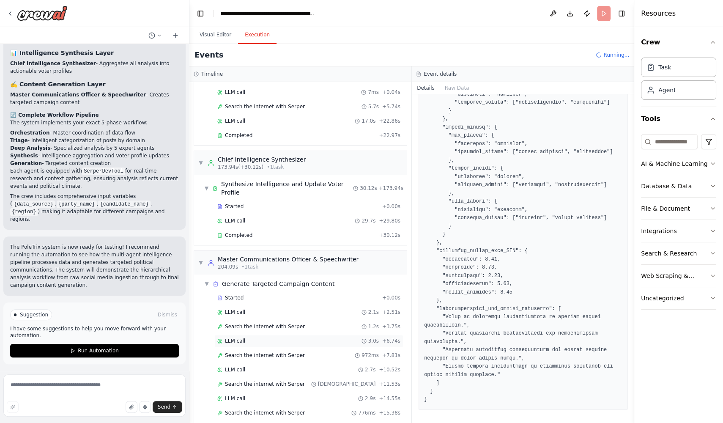
scroll to position [718, 0]
click at [301, 303] on div "Started + 0.00s LLM call 2.1s + 2.51s Search the internet with Serper 1.2s + 3.…" at bounding box center [304, 379] width 206 height 173
click at [306, 310] on div "LLM call 2.1s + 2.51s" at bounding box center [308, 313] width 183 height 7
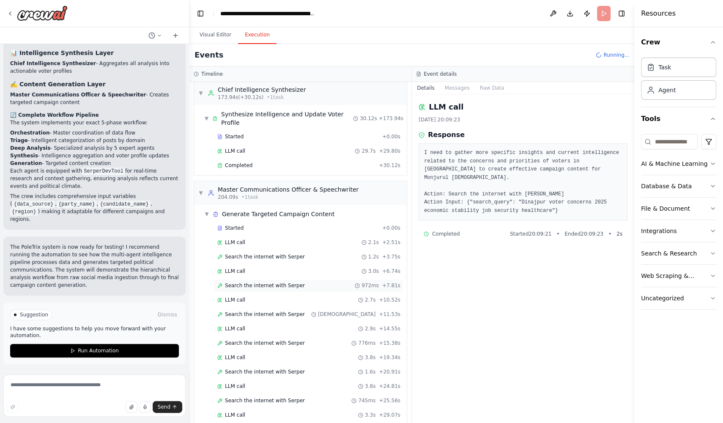
scroll to position [807, 0]
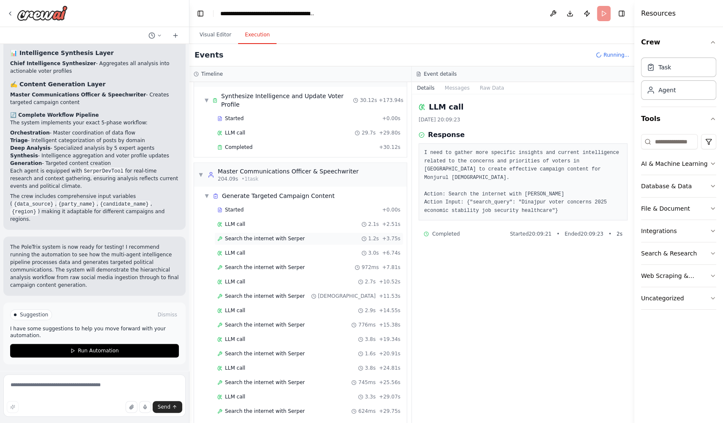
click at [301, 235] on span "Search the internet with Serper" at bounding box center [265, 238] width 80 height 7
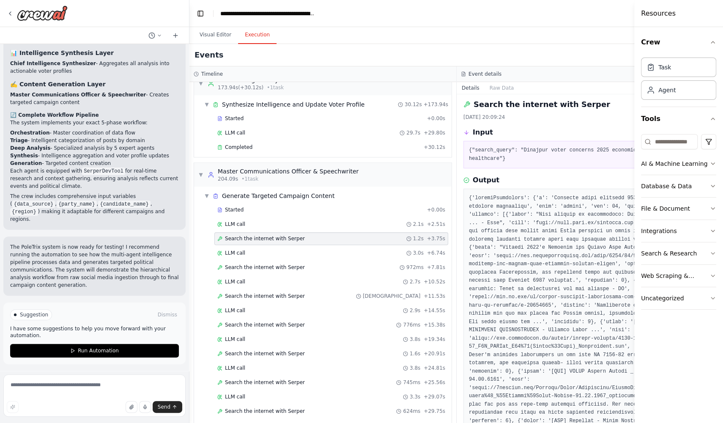
scroll to position [3, 0]
click at [293, 379] on span "Search the internet with Serper" at bounding box center [265, 382] width 80 height 7
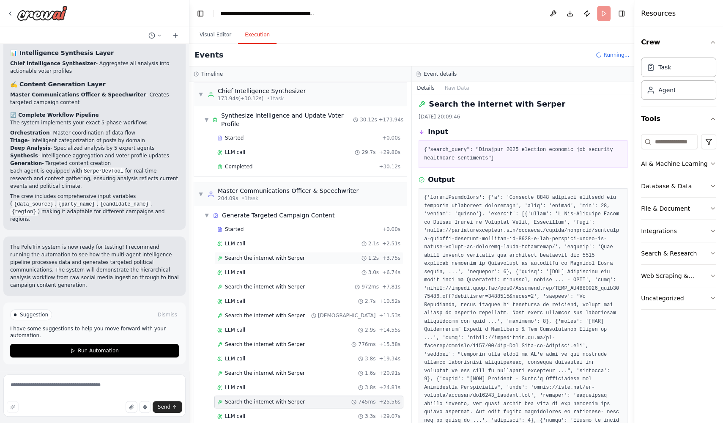
scroll to position [784, 0]
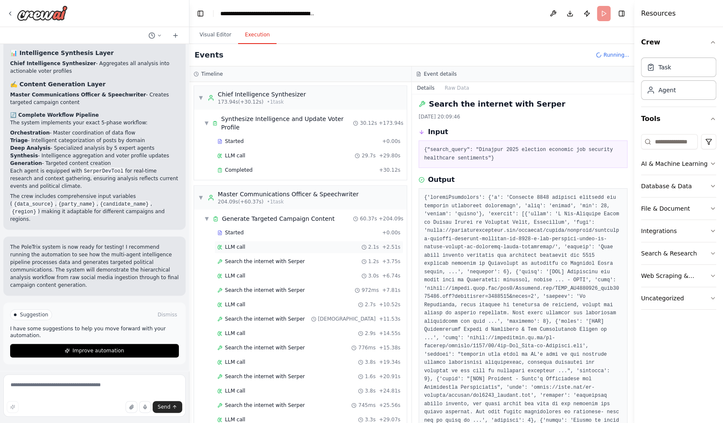
click at [295, 244] on div "LLM call 2.1s + 2.51s" at bounding box center [308, 247] width 183 height 7
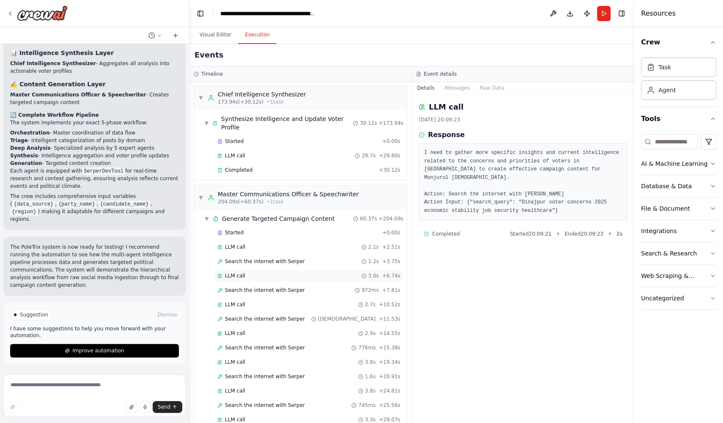
click at [285, 272] on div "LLM call 3.0s + 6.74s" at bounding box center [308, 275] width 183 height 7
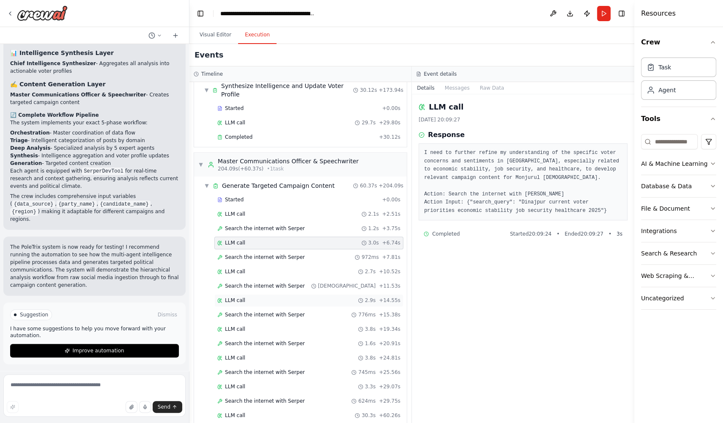
scroll to position [821, 0]
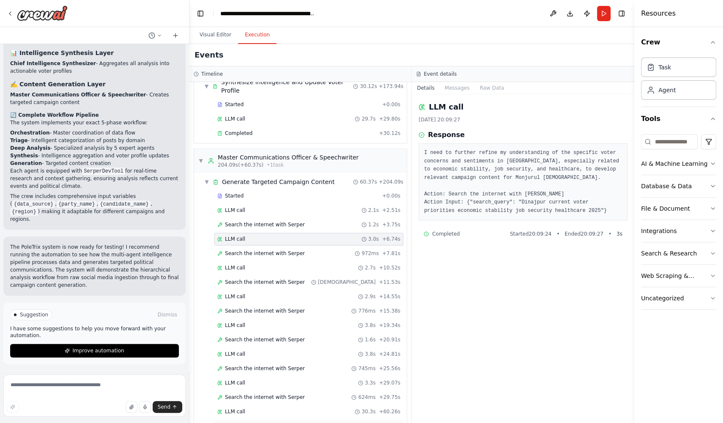
click at [262, 422] on div "Completed" at bounding box center [296, 425] width 158 height 7
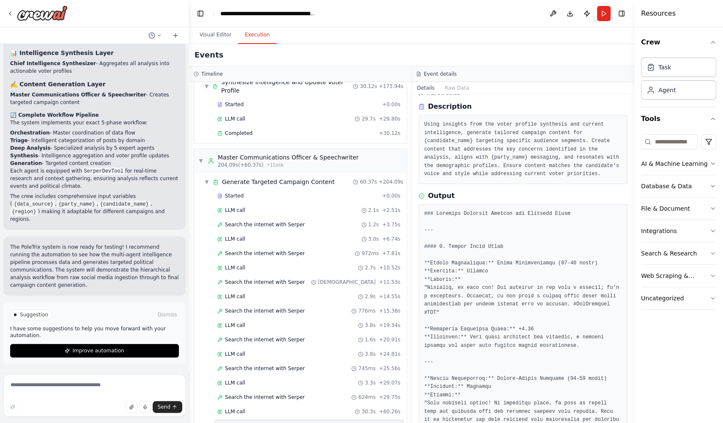
scroll to position [0, 0]
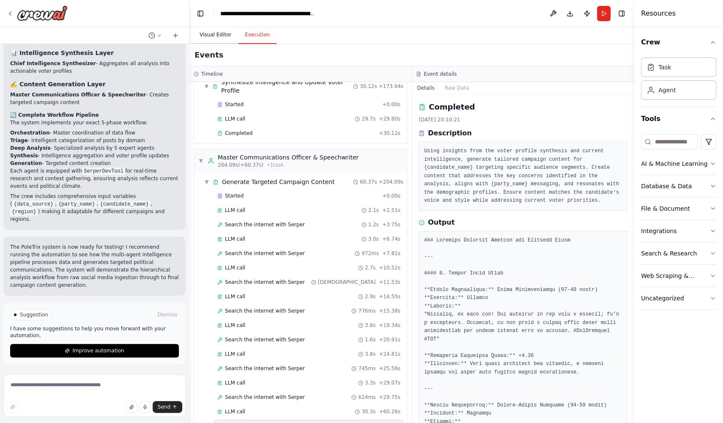
click at [216, 39] on button "Visual Editor" at bounding box center [215, 35] width 45 height 18
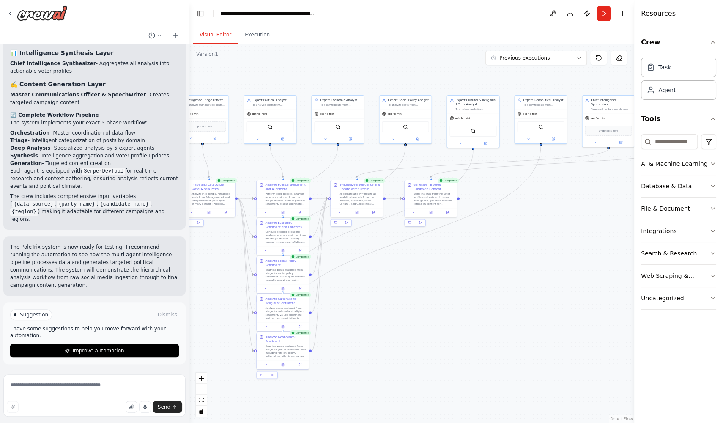
drag, startPoint x: 414, startPoint y: 166, endPoint x: 263, endPoint y: 169, distance: 151.8
click at [263, 169] on div ".deletable-edge-delete-btn { width: 20px; height: 20px; border: 0px solid #ffff…" at bounding box center [411, 233] width 445 height 379
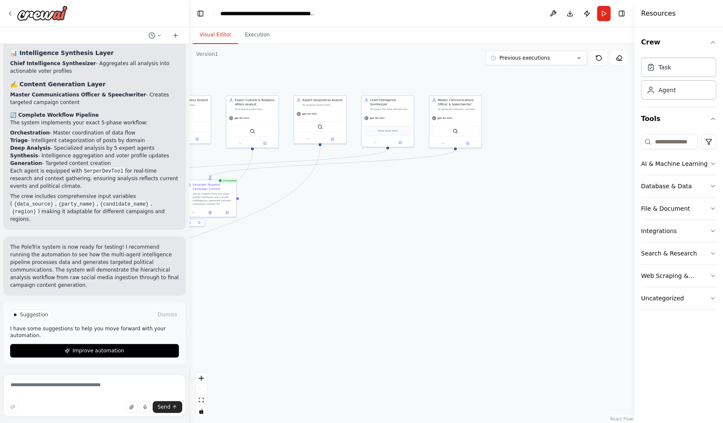
drag, startPoint x: 548, startPoint y: 241, endPoint x: 624, endPoint y: 256, distance: 77.1
click at [620, 256] on div ".deletable-edge-delete-btn { width: 20px; height: 20px; border: 0px solid #ffff…" at bounding box center [411, 233] width 445 height 379
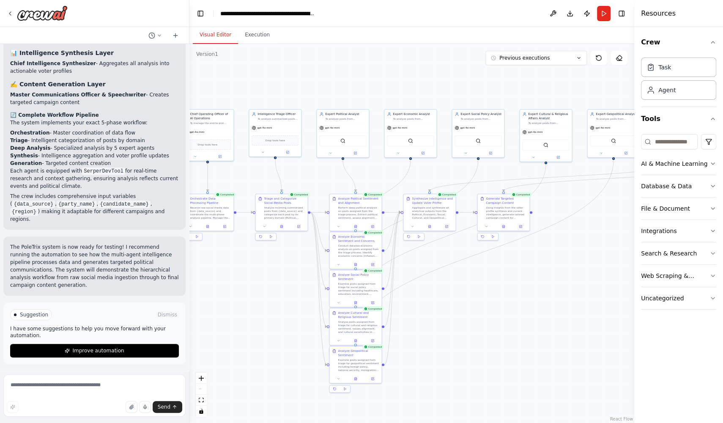
drag, startPoint x: 486, startPoint y: 271, endPoint x: 593, endPoint y: 241, distance: 110.7
click at [589, 243] on div ".deletable-edge-delete-btn { width: 20px; height: 20px; border: 0px solid #ffff…" at bounding box center [411, 233] width 445 height 379
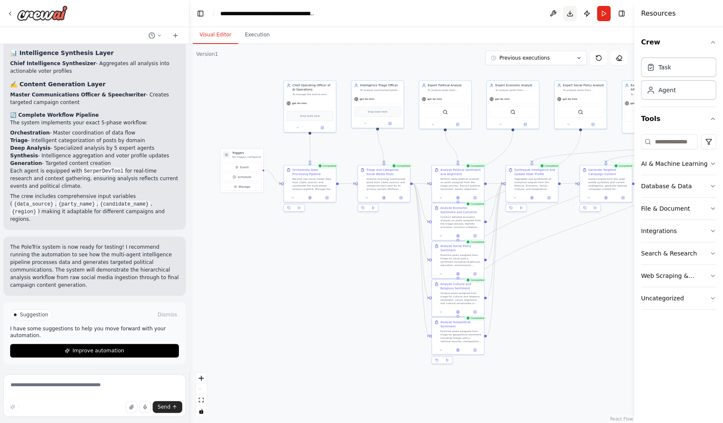
click at [570, 16] on button "Download" at bounding box center [570, 13] width 14 height 15
click at [201, 12] on button "Toggle Left Sidebar" at bounding box center [201, 14] width 12 height 12
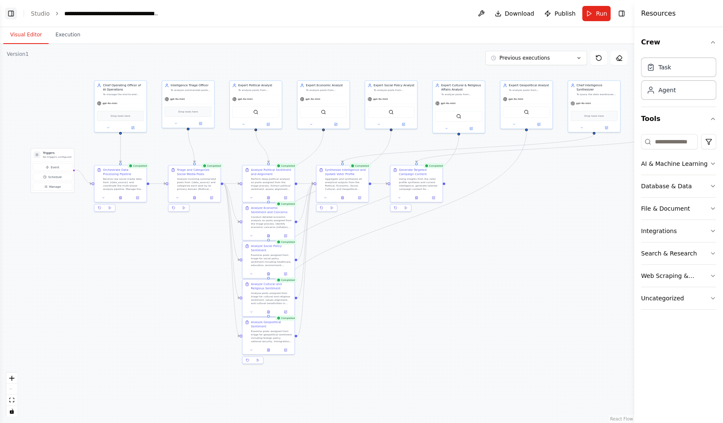
click at [15, 11] on button "Toggle Left Sidebar" at bounding box center [11, 14] width 12 height 12
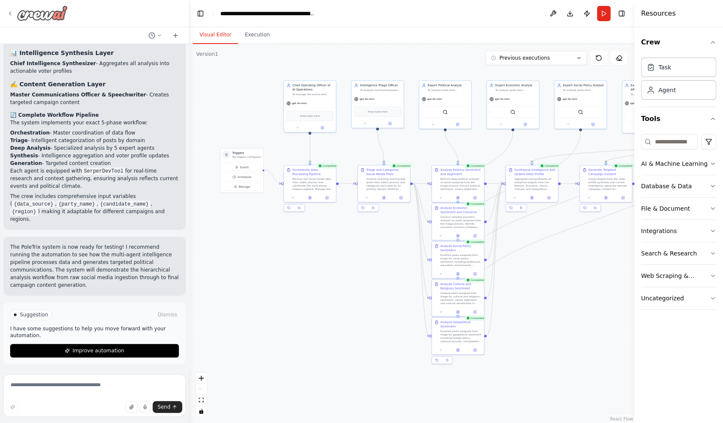
click at [10, 14] on icon at bounding box center [10, 13] width 7 height 7
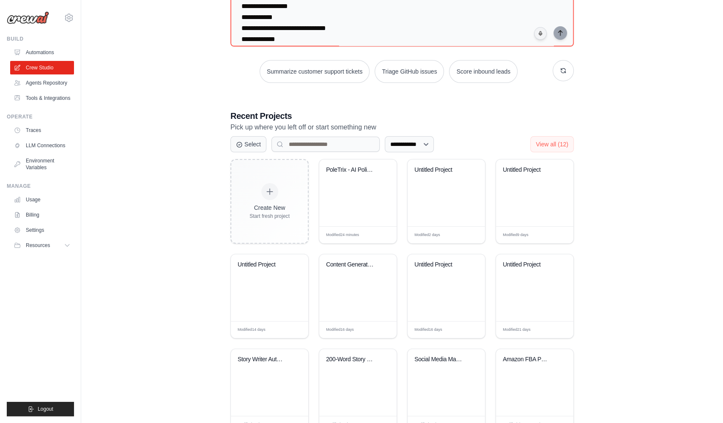
scroll to position [106, 0]
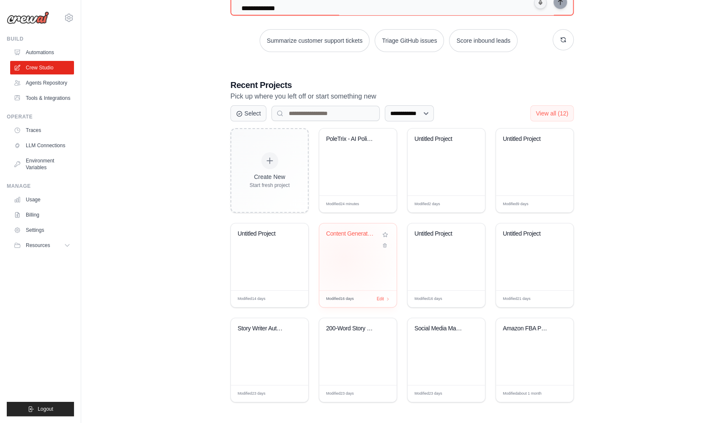
click at [344, 257] on div "Content Generator with Tone Control" at bounding box center [357, 256] width 77 height 67
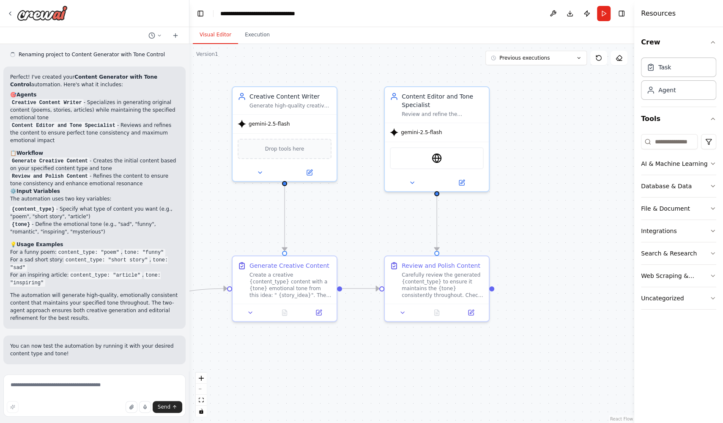
scroll to position [360, 0]
click at [253, 15] on div "**********" at bounding box center [267, 13] width 95 height 8
click at [260, 14] on div "**********" at bounding box center [271, 13] width 103 height 8
click at [323, 12] on header "**********" at bounding box center [411, 13] width 445 height 27
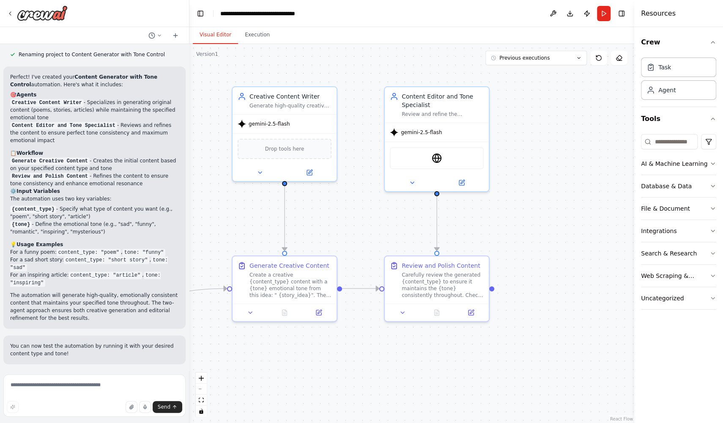
click at [323, 12] on header "**********" at bounding box center [411, 13] width 445 height 27
click at [296, 12] on div "**********" at bounding box center [267, 13] width 95 height 8
click at [296, 12] on div "**********" at bounding box center [271, 13] width 103 height 8
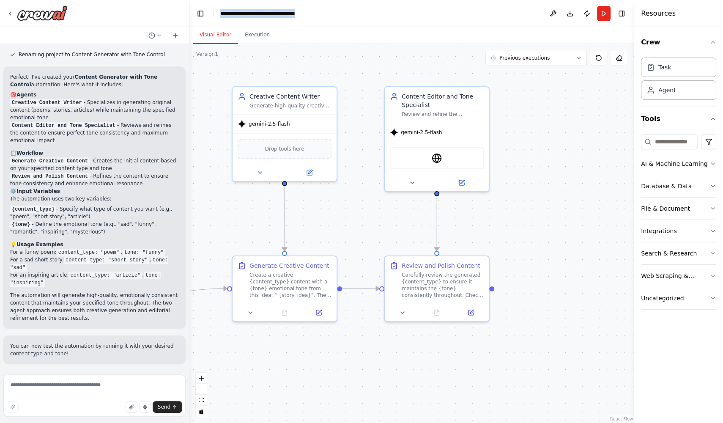
click at [296, 12] on div "**********" at bounding box center [271, 13] width 103 height 8
click at [286, 13] on div "**********" at bounding box center [271, 13] width 103 height 8
drag, startPoint x: 323, startPoint y: 14, endPoint x: 243, endPoint y: 14, distance: 79.9
click at [243, 14] on div "**********" at bounding box center [271, 13] width 103 height 8
click at [353, 16] on header "**********" at bounding box center [411, 13] width 445 height 27
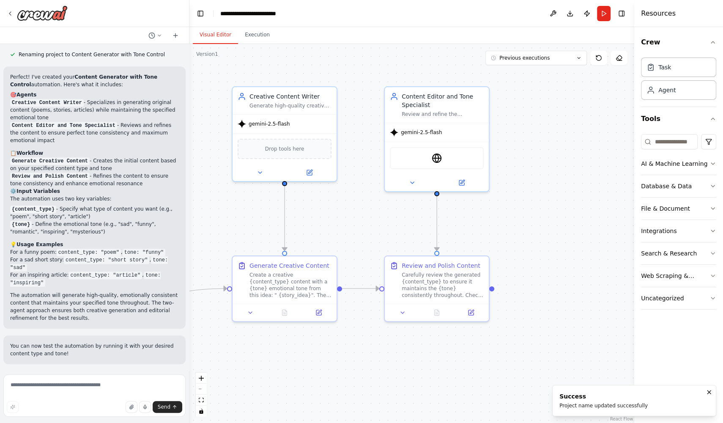
drag, startPoint x: 567, startPoint y: 17, endPoint x: 510, endPoint y: 189, distance: 181.7
click at [510, 189] on main "**********" at bounding box center [411, 211] width 445 height 423
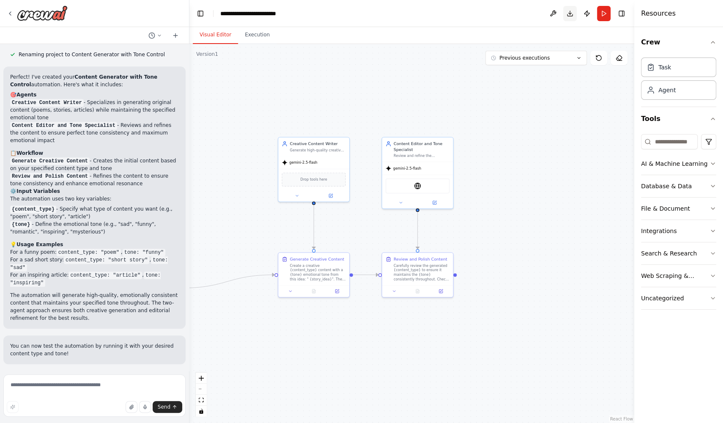
click at [571, 14] on button "Download" at bounding box center [570, 13] width 14 height 15
